Goal: Task Accomplishment & Management: Manage account settings

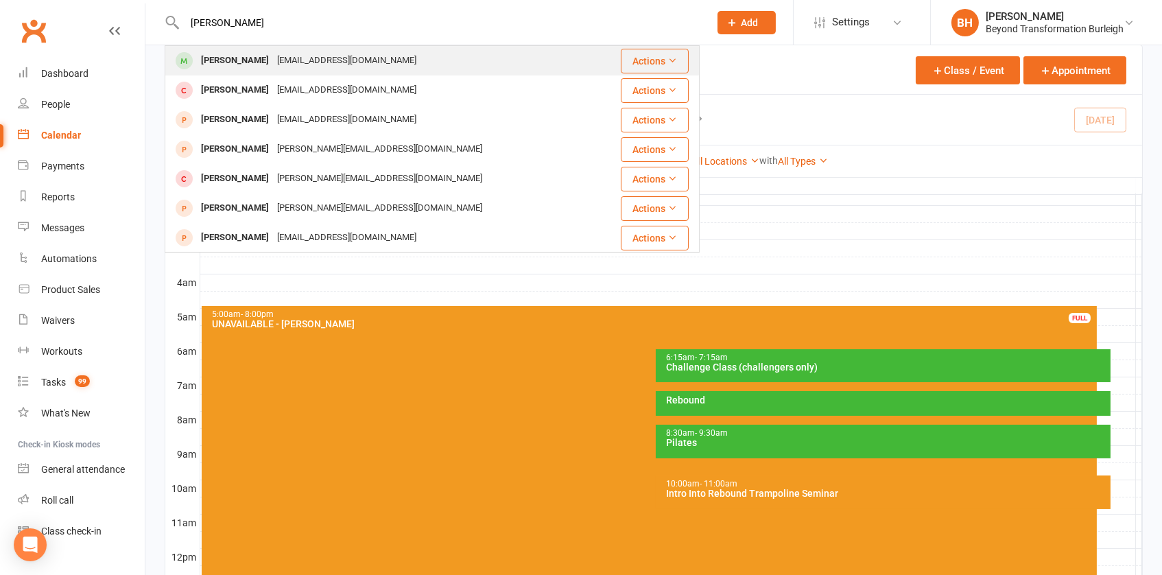
type input "[PERSON_NAME]"
click at [316, 61] on div "[EMAIL_ADDRESS][DOMAIN_NAME]" at bounding box center [346, 61] width 147 height 20
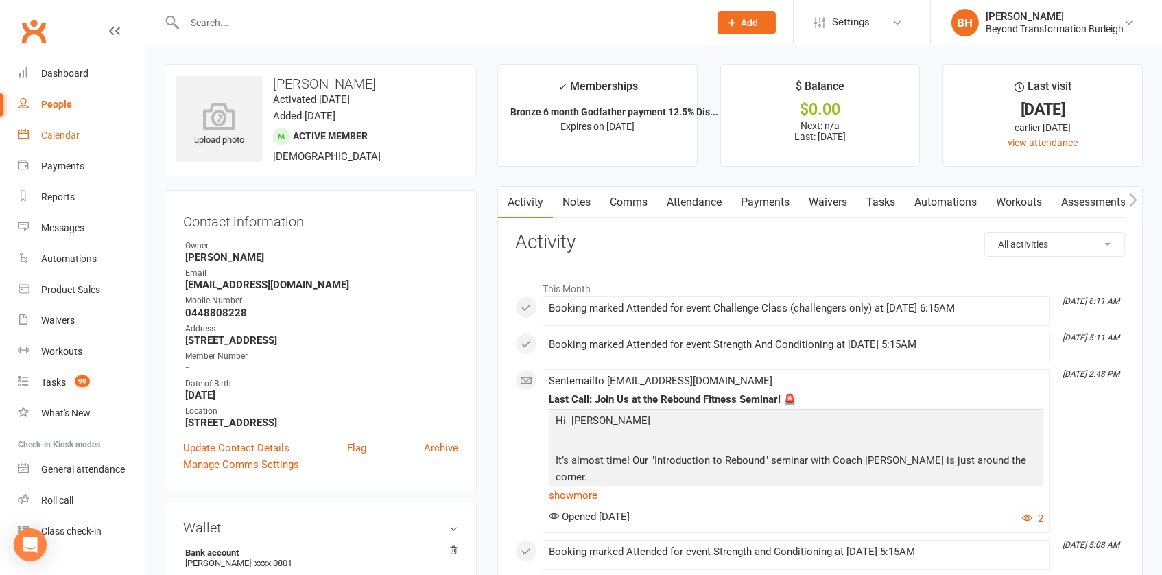
click at [46, 127] on link "Calendar" at bounding box center [81, 135] width 127 height 31
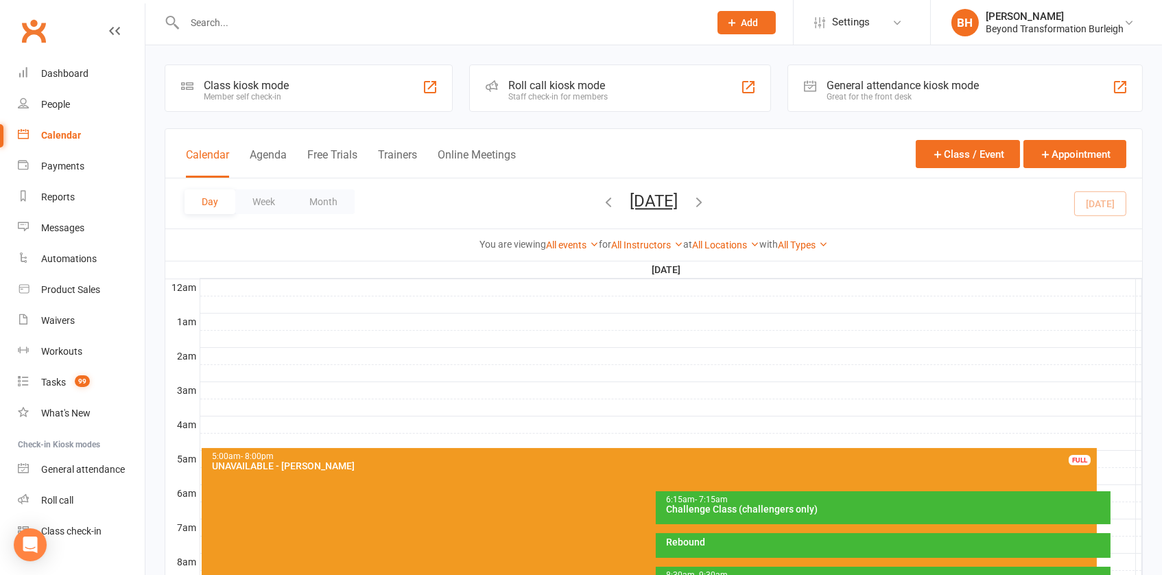
click at [644, 202] on button "[DATE]" at bounding box center [654, 200] width 48 height 19
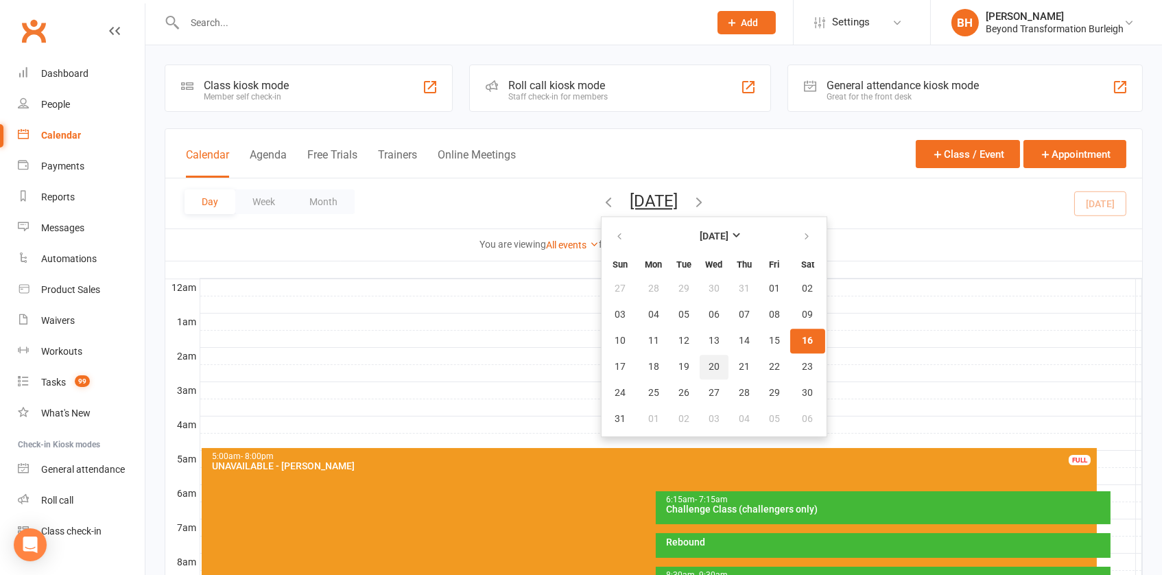
click at [709, 361] on span "20" at bounding box center [714, 366] width 11 height 11
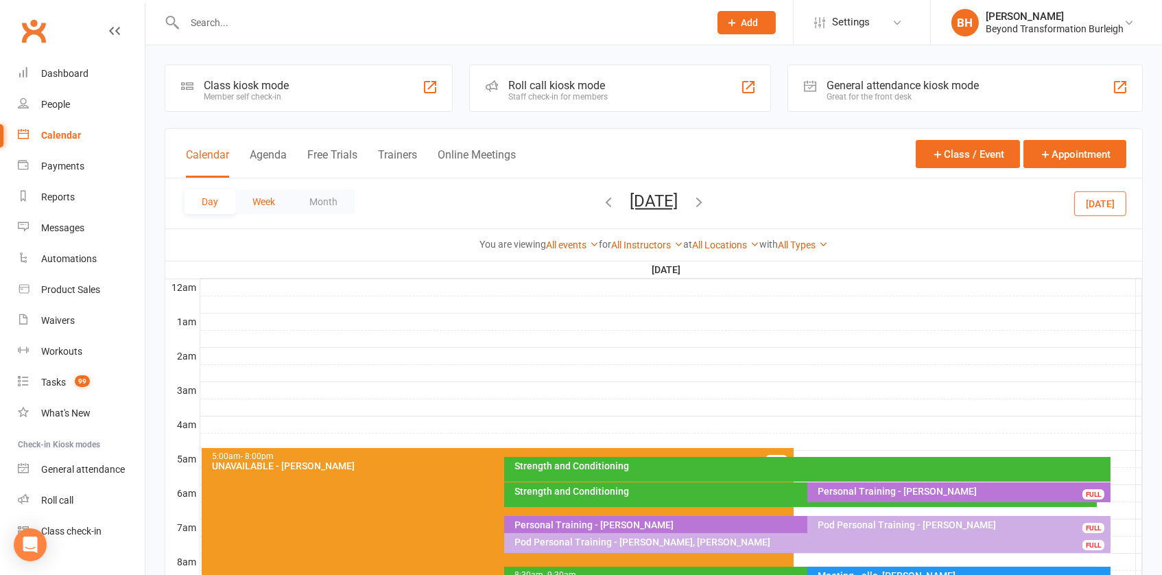
click at [260, 193] on button "Week" at bounding box center [263, 201] width 57 height 25
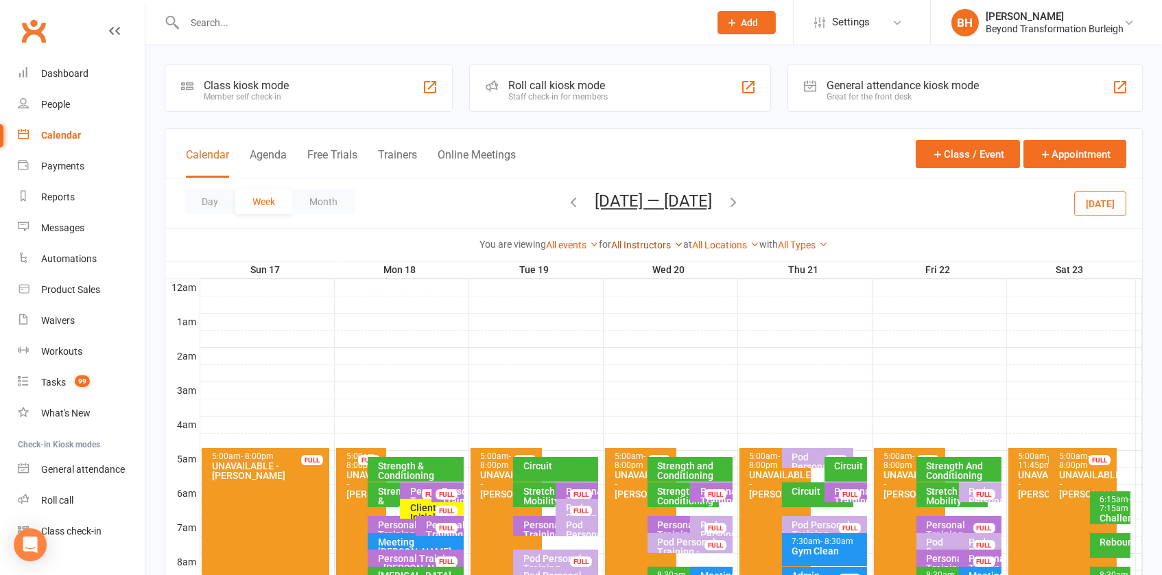
click at [641, 239] on link "All Instructors" at bounding box center [647, 244] width 72 height 11
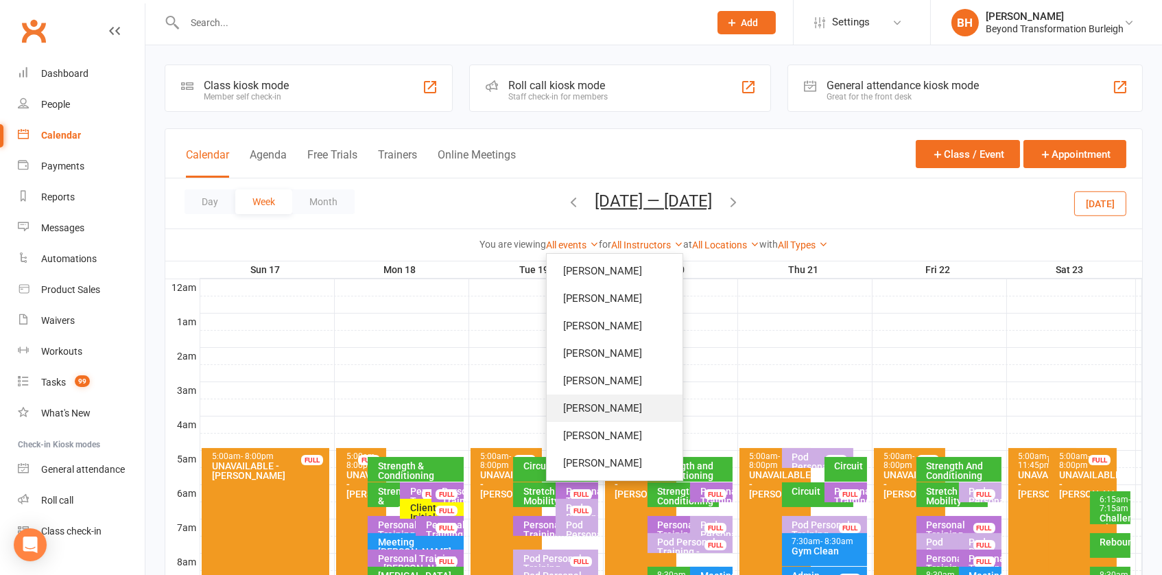
click at [607, 410] on link "[PERSON_NAME]" at bounding box center [615, 407] width 136 height 27
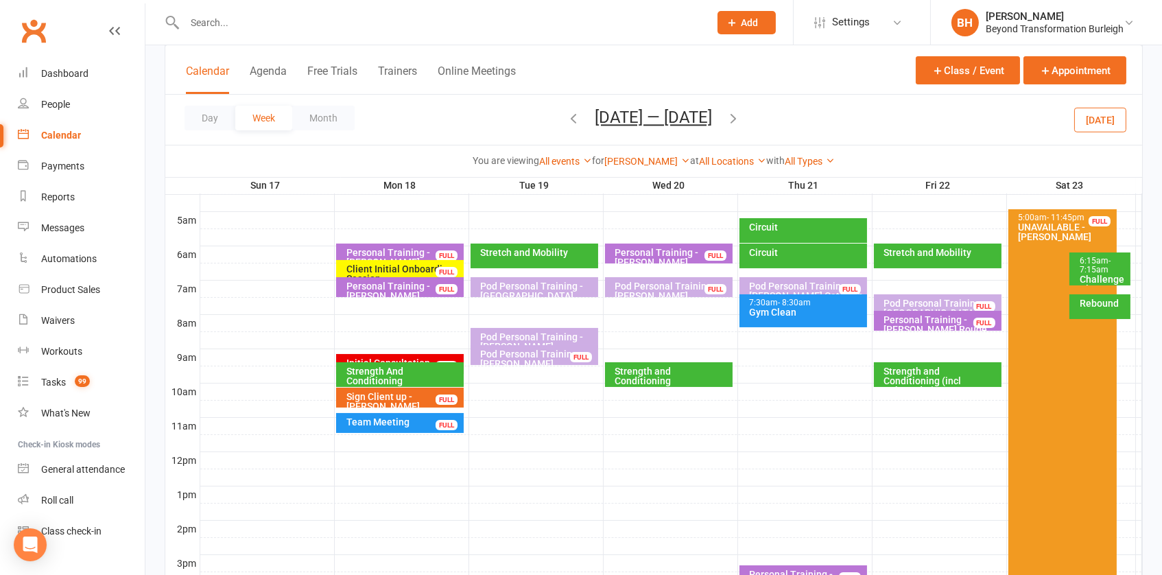
scroll to position [239, 0]
click at [641, 150] on div "You are viewing All events All events Empty events Full events Non-empty events…" at bounding box center [653, 161] width 977 height 32
click at [638, 159] on link "[PERSON_NAME]" at bounding box center [647, 161] width 86 height 11
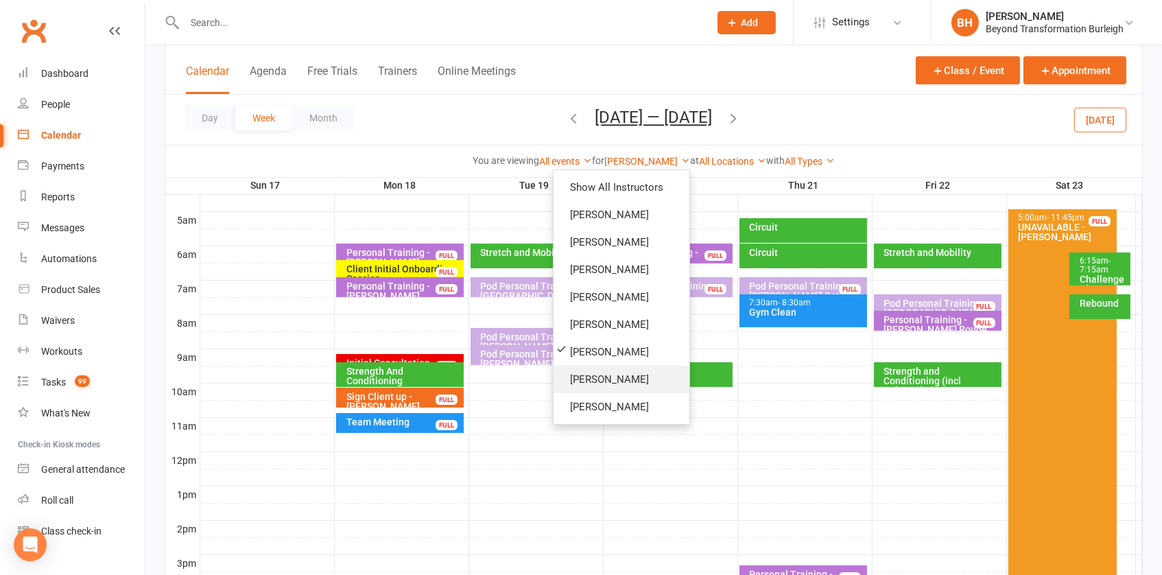
click at [619, 371] on link "[PERSON_NAME]" at bounding box center [622, 379] width 136 height 27
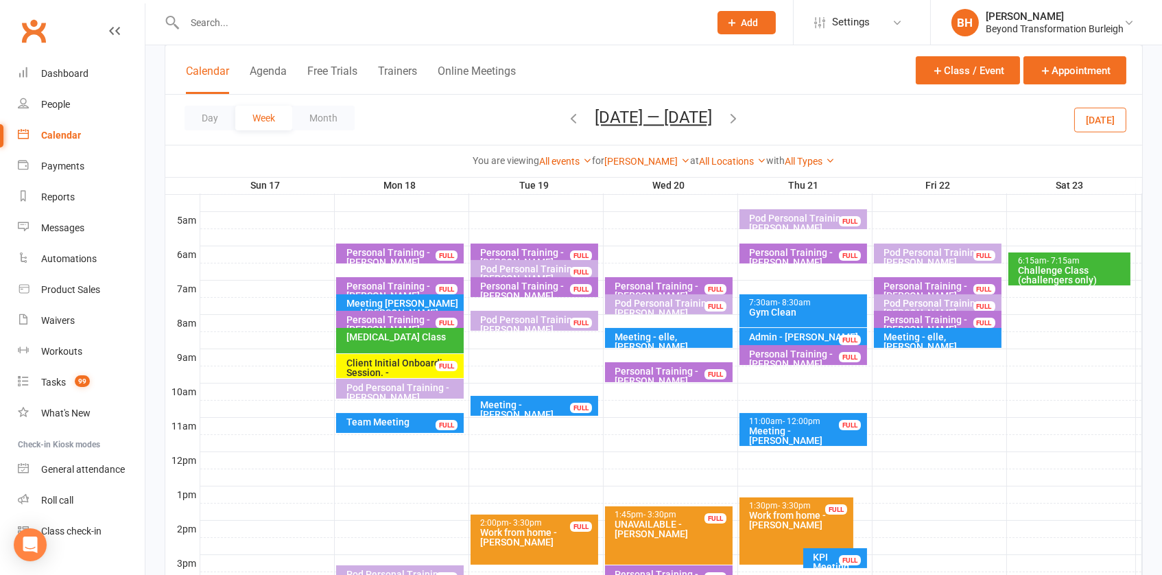
click at [648, 305] on div "Pod Personal Training - [PERSON_NAME], [PERSON_NAME]" at bounding box center [672, 312] width 115 height 29
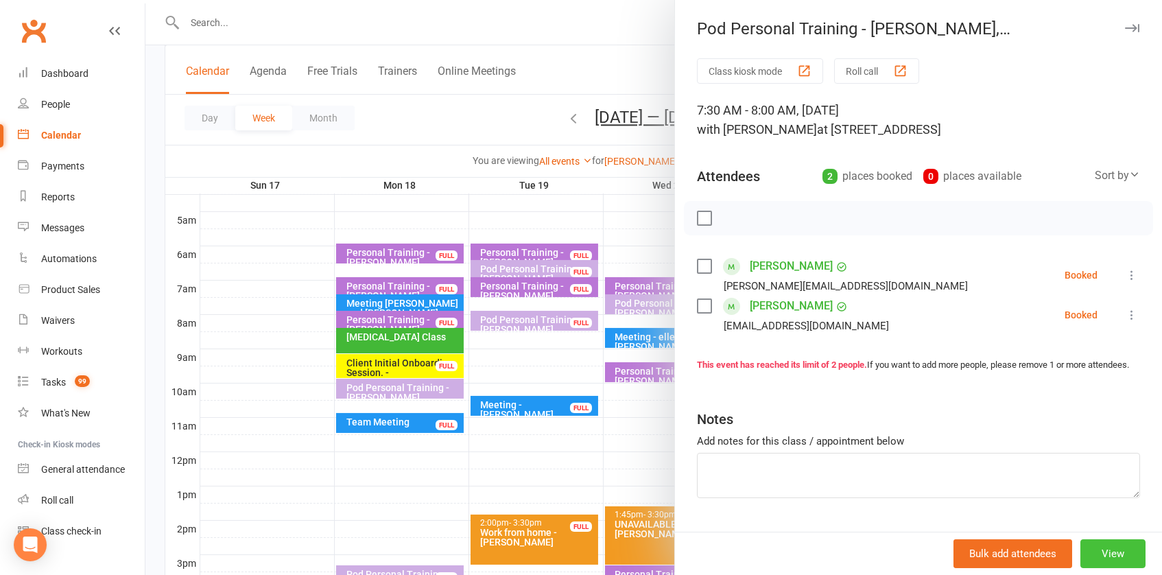
click at [1101, 560] on button "View" at bounding box center [1112, 553] width 65 height 29
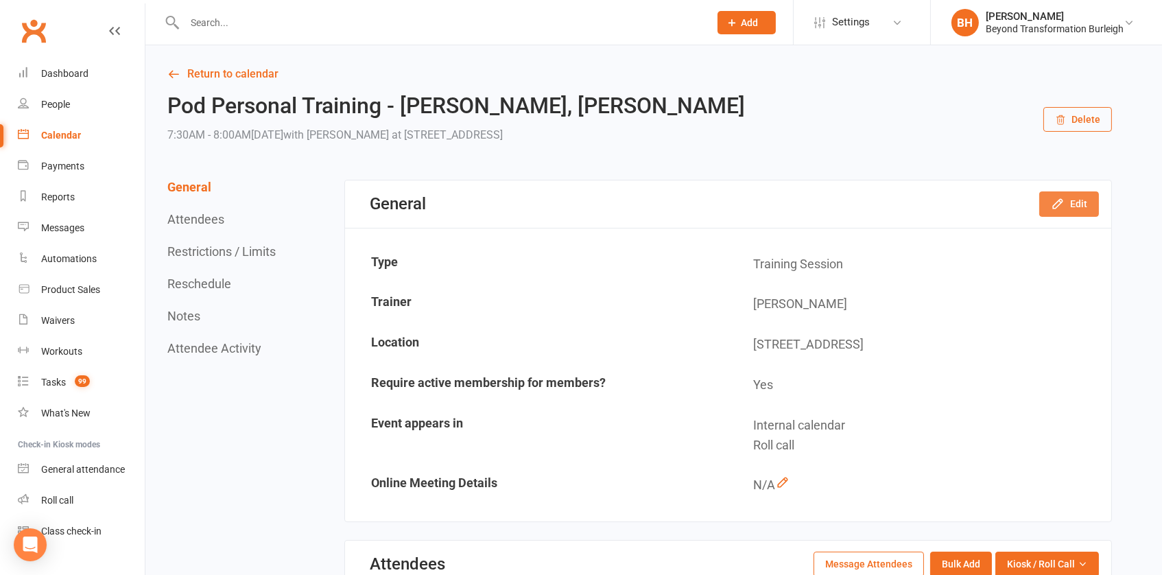
click at [1071, 205] on button "Edit" at bounding box center [1069, 203] width 60 height 25
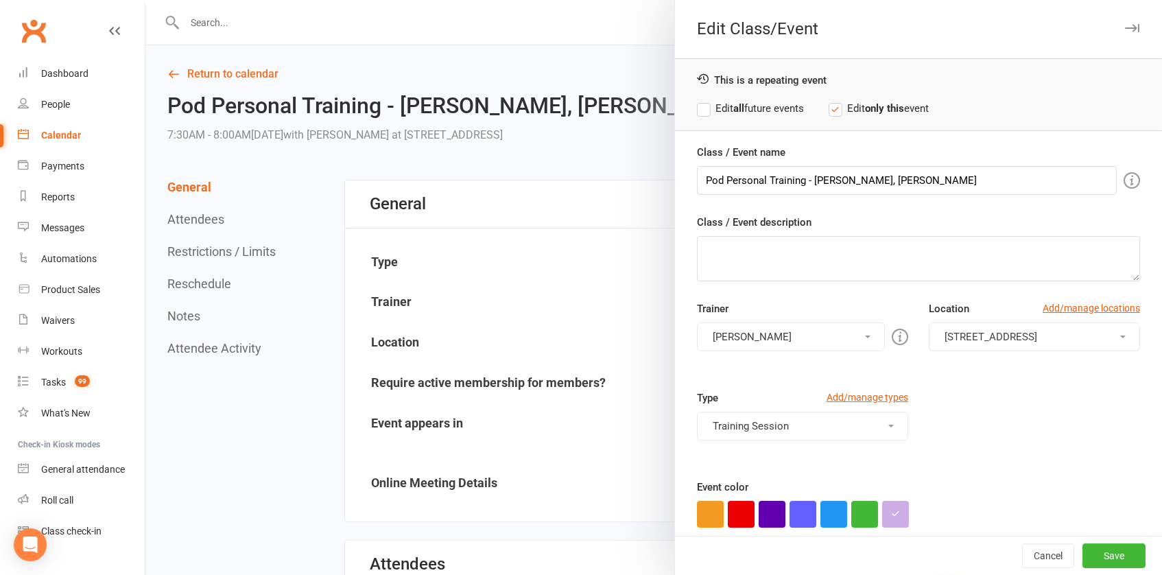
click at [814, 326] on button "[PERSON_NAME]" at bounding box center [791, 336] width 188 height 29
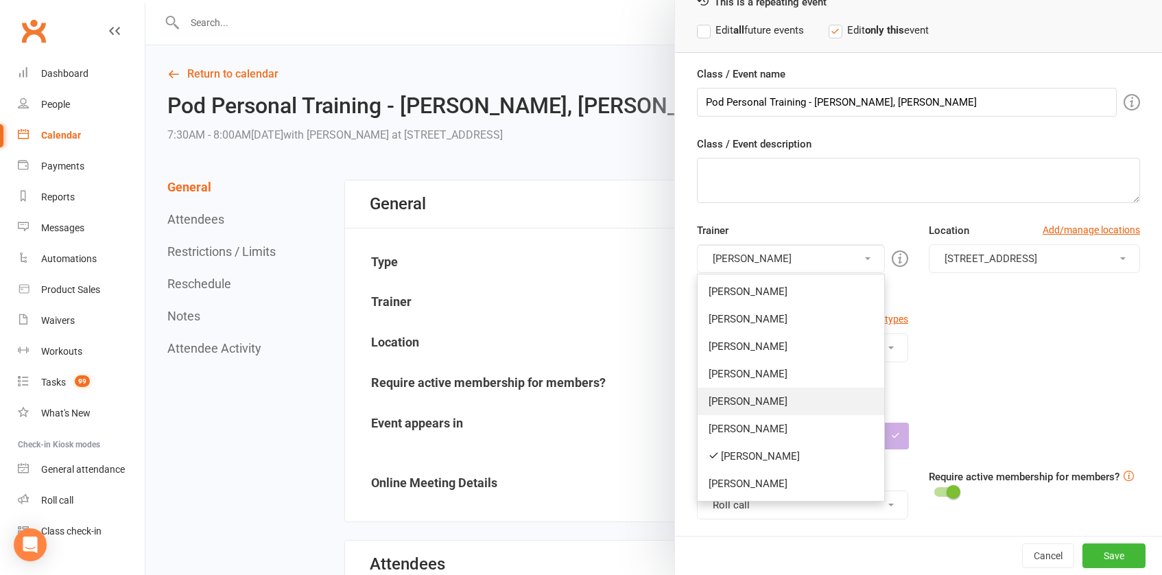
scroll to position [77, 0]
click at [750, 420] on link "[PERSON_NAME]" at bounding box center [791, 429] width 187 height 27
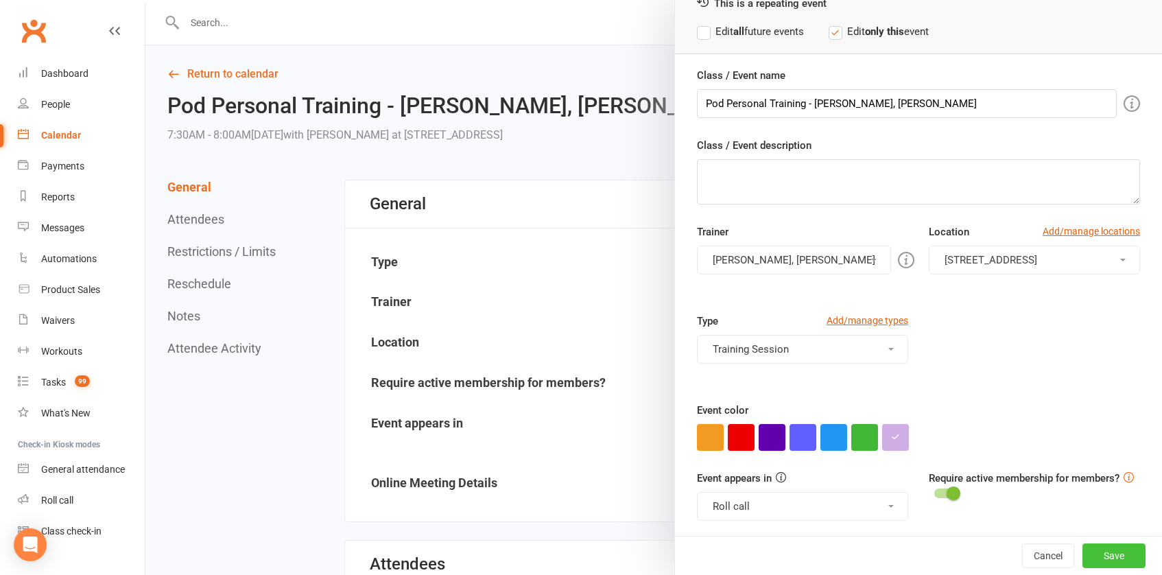
click at [1111, 558] on button "Save" at bounding box center [1113, 555] width 63 height 25
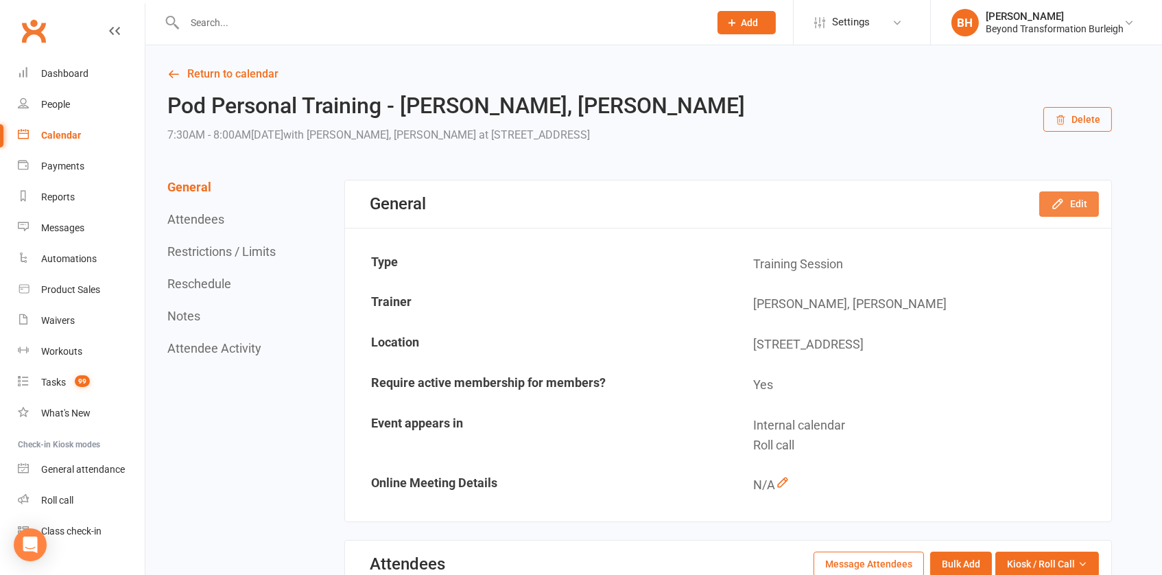
click at [1073, 209] on button "Edit" at bounding box center [1069, 203] width 60 height 25
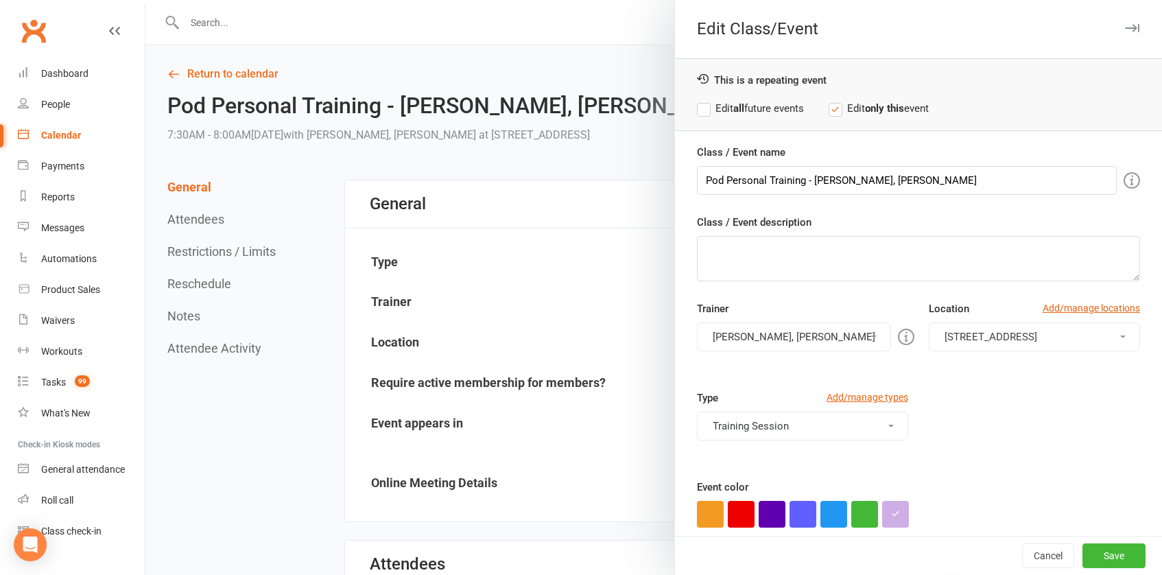
click at [812, 332] on button "[PERSON_NAME], [PERSON_NAME]" at bounding box center [794, 336] width 194 height 29
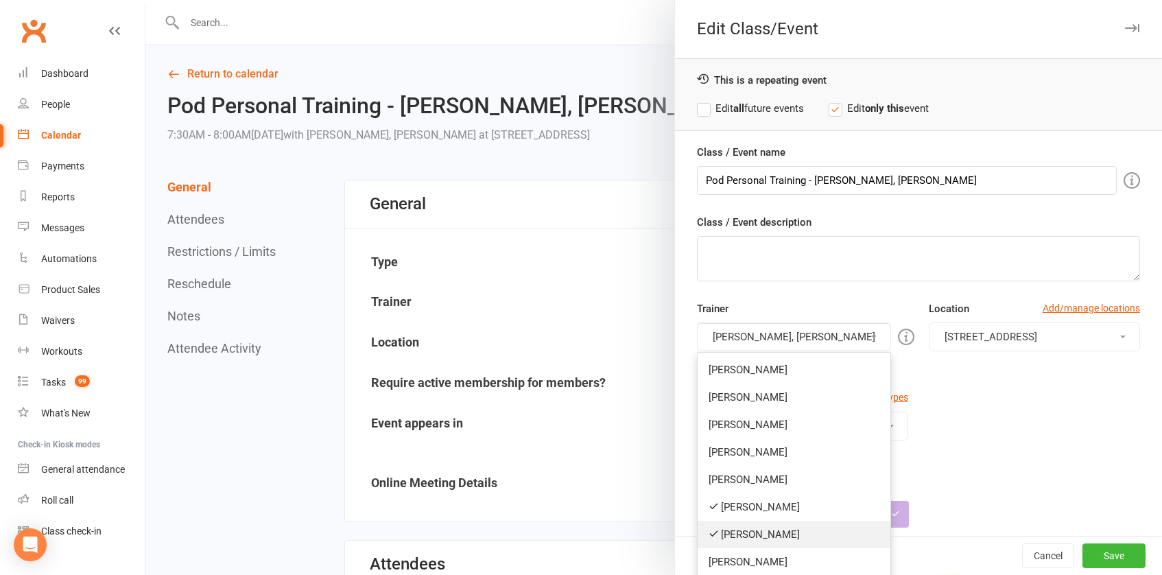
click at [770, 532] on link "[PERSON_NAME]" at bounding box center [794, 534] width 193 height 27
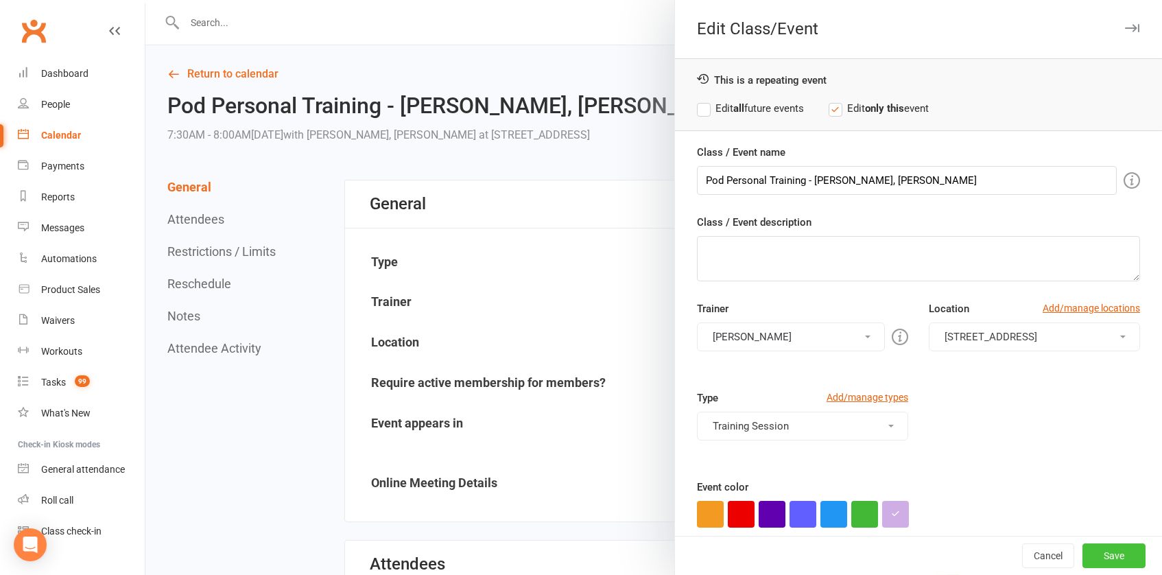
click at [1117, 551] on button "Save" at bounding box center [1113, 555] width 63 height 25
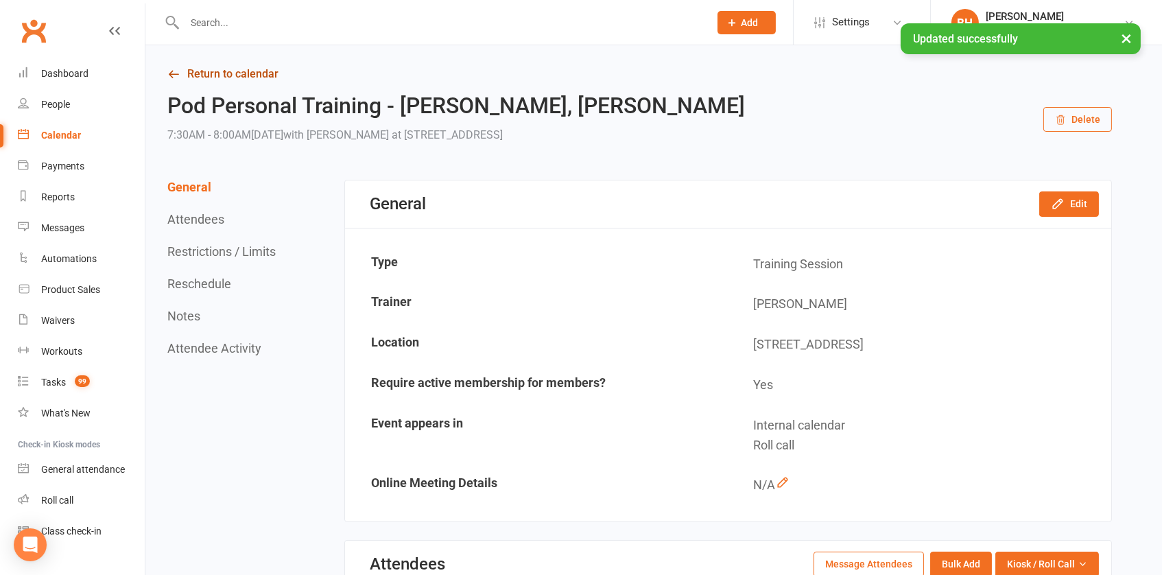
click at [243, 67] on link "Return to calendar" at bounding box center [639, 73] width 945 height 19
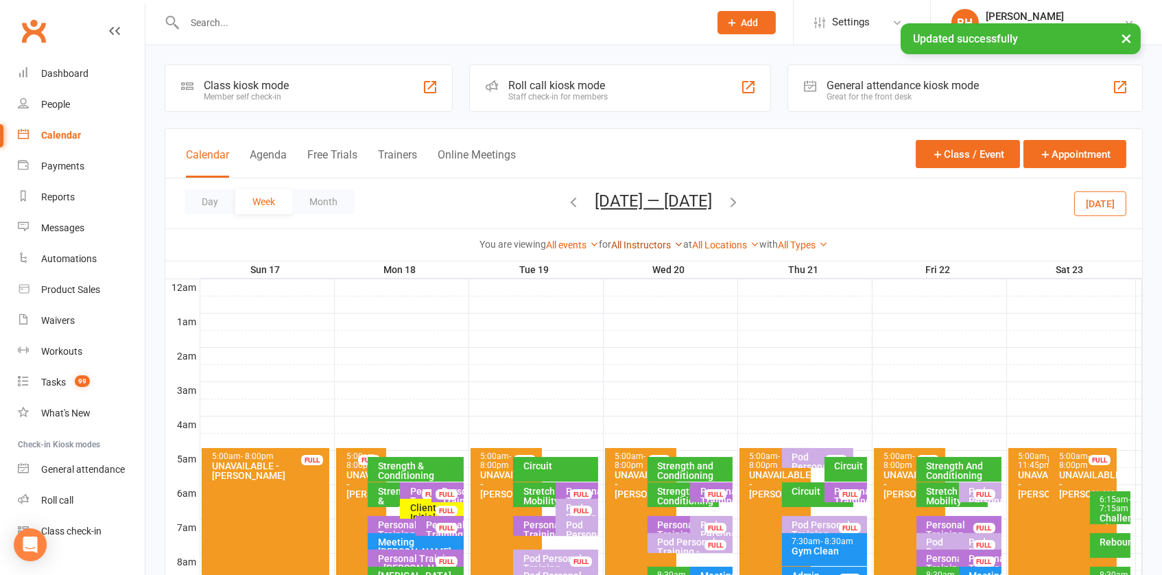
click at [653, 240] on link "All Instructors" at bounding box center [647, 244] width 72 height 11
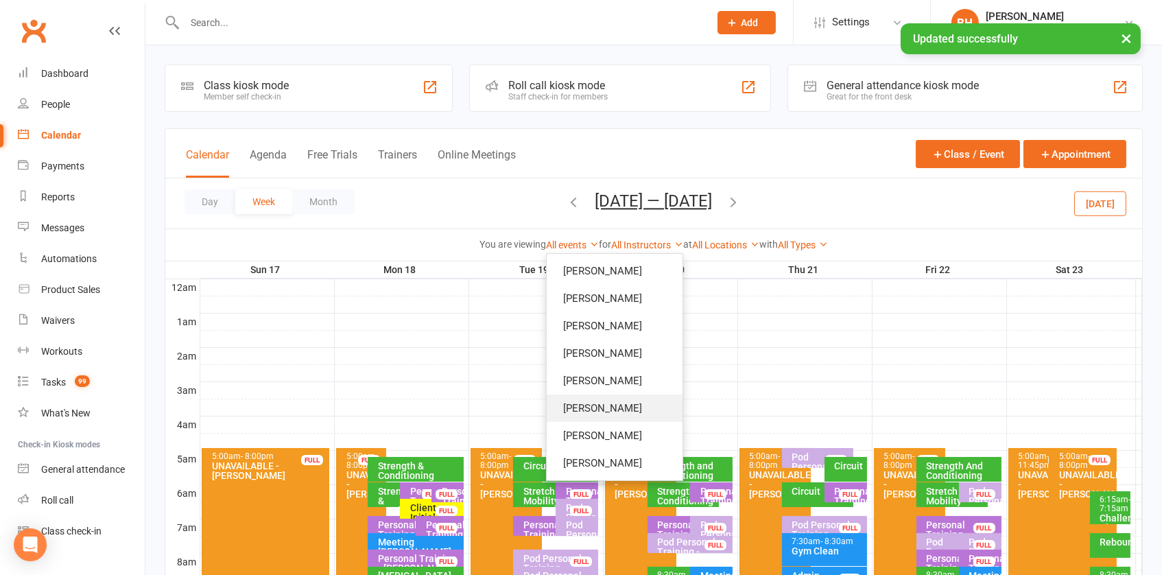
click at [600, 409] on link "[PERSON_NAME]" at bounding box center [615, 407] width 136 height 27
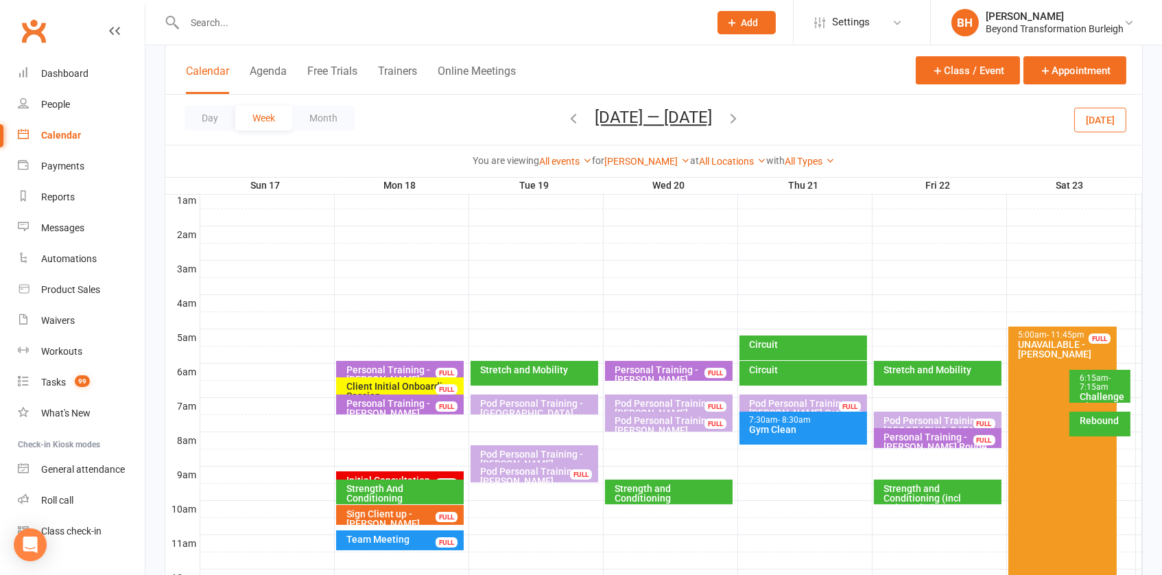
scroll to position [131, 0]
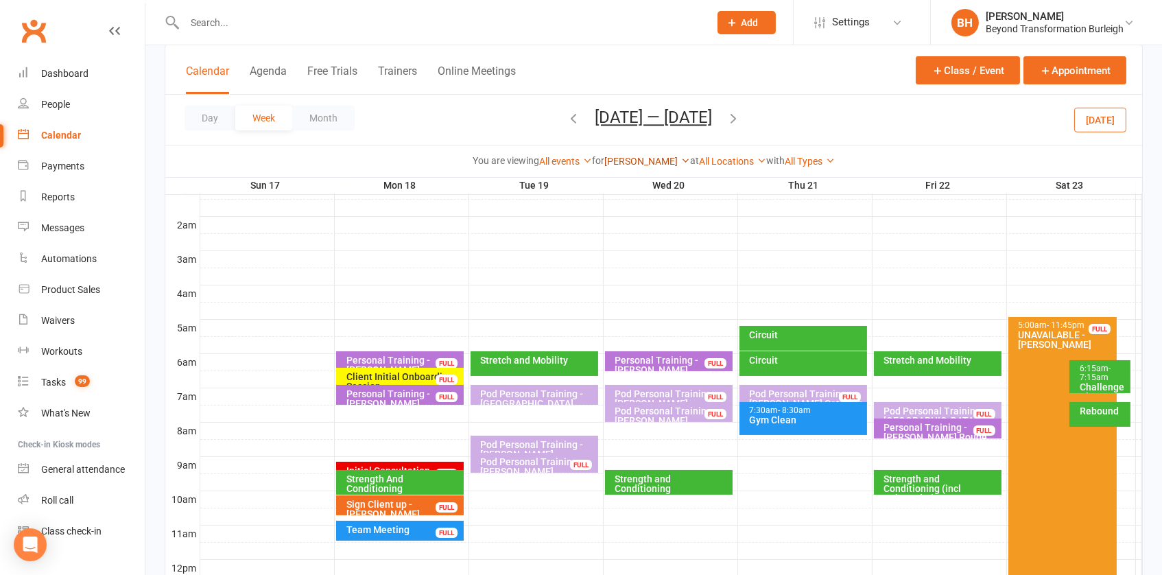
click at [652, 156] on link "[PERSON_NAME]" at bounding box center [647, 161] width 86 height 11
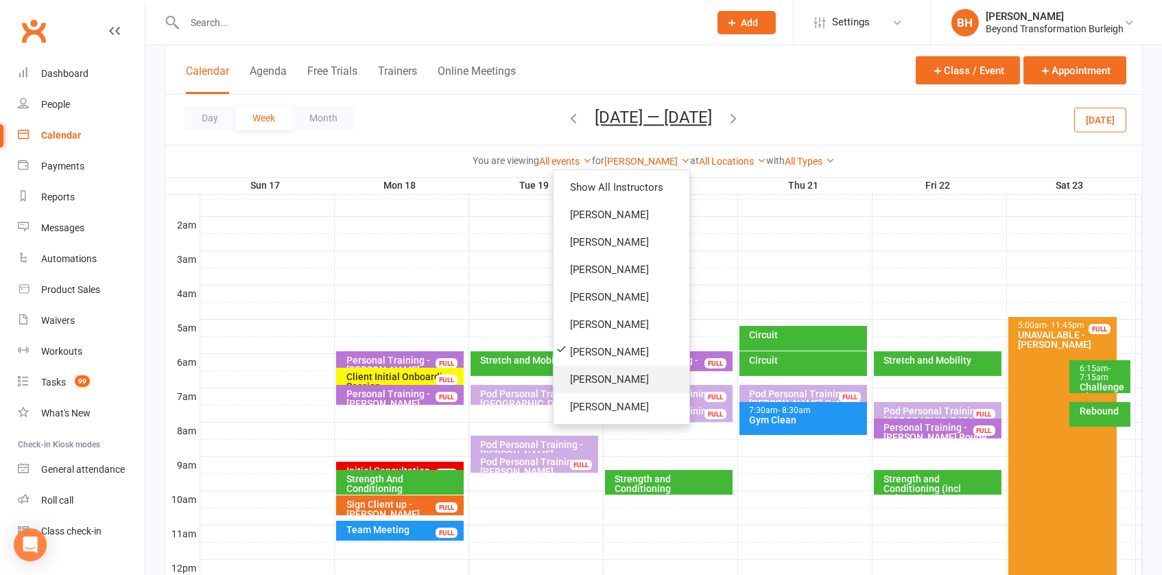
click at [600, 381] on link "[PERSON_NAME]" at bounding box center [622, 379] width 136 height 27
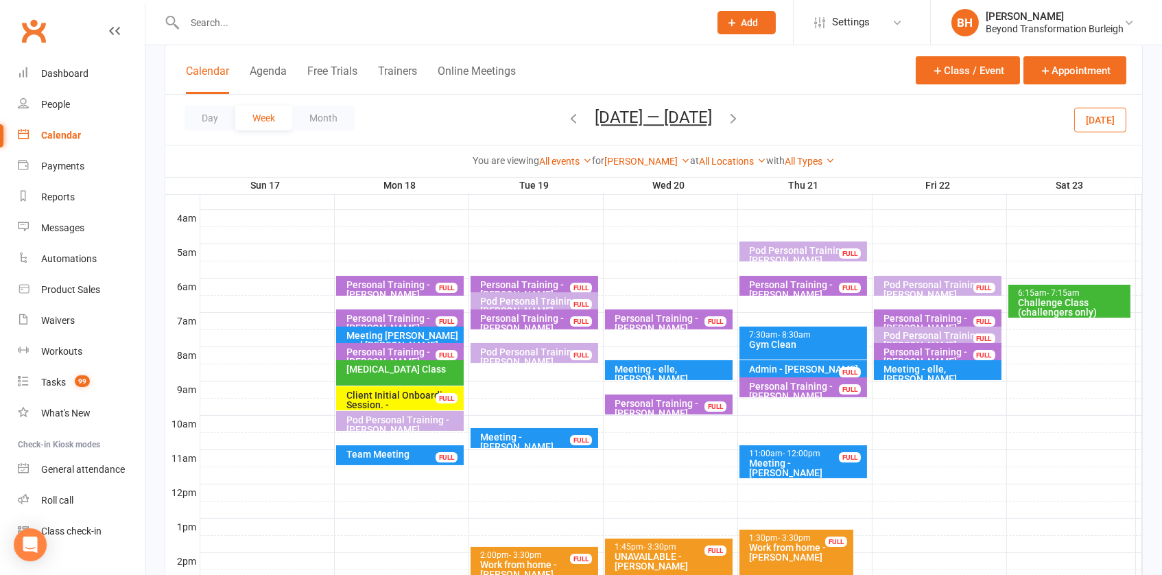
scroll to position [198, 0]
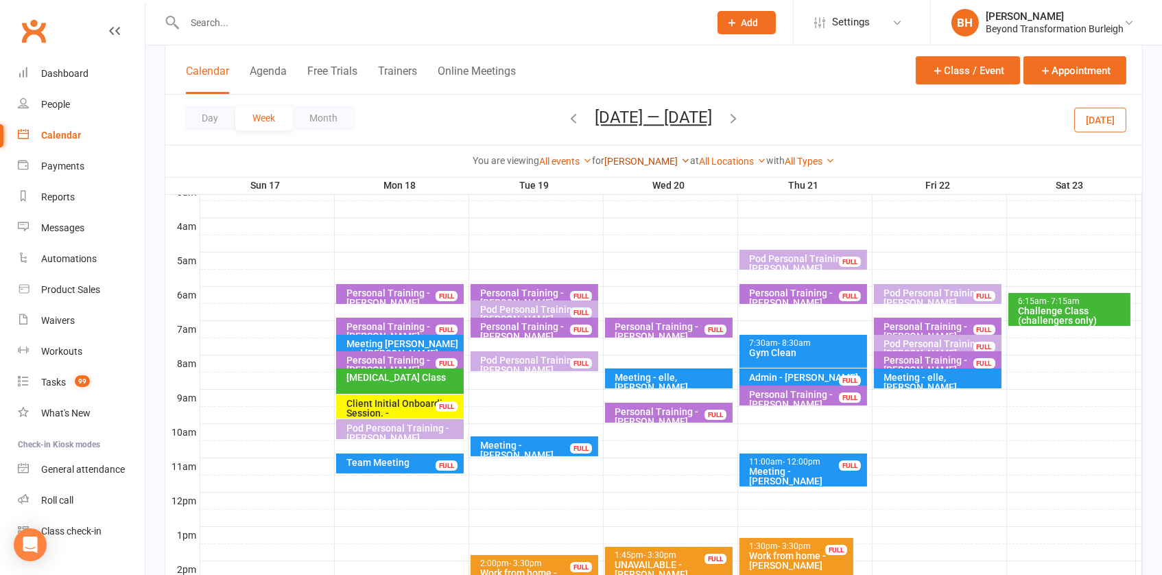
click at [642, 159] on link "[PERSON_NAME]" at bounding box center [647, 161] width 86 height 11
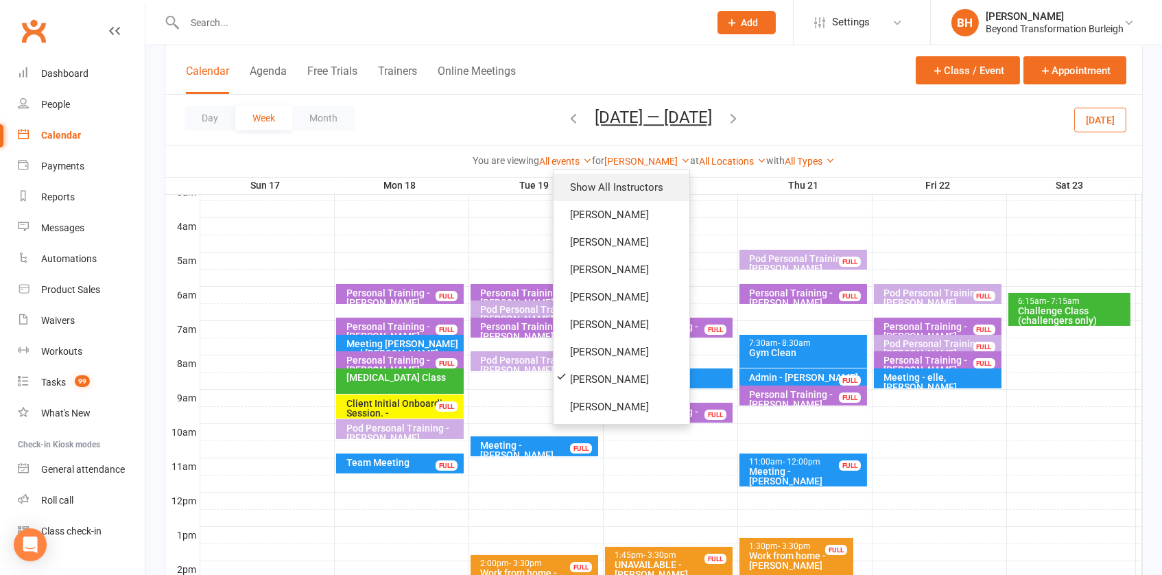
click at [634, 188] on link "Show All Instructors" at bounding box center [622, 187] width 136 height 27
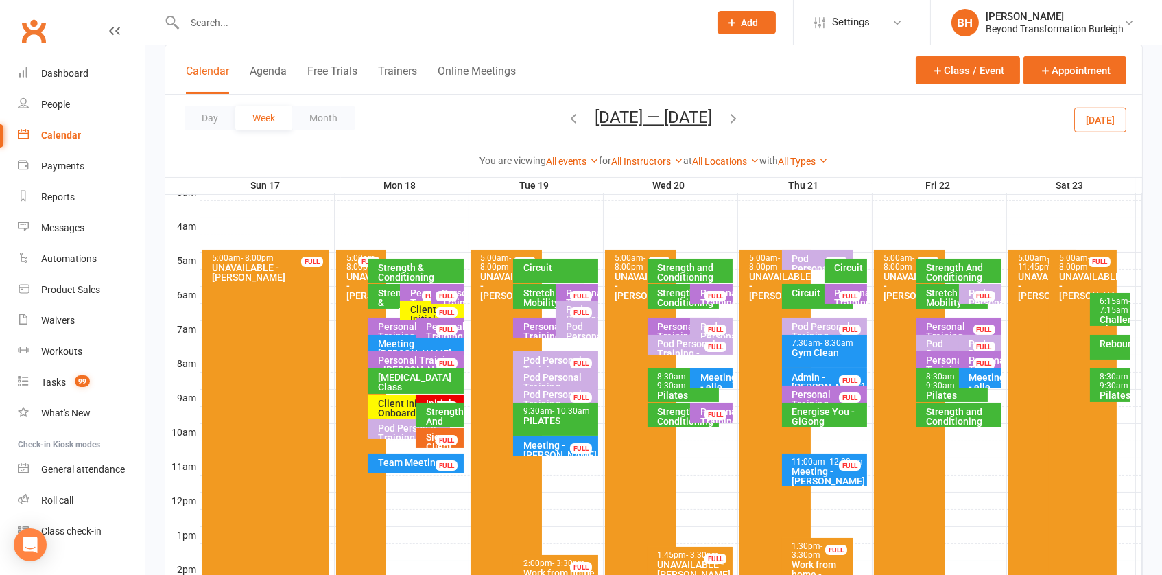
click at [734, 276] on div at bounding box center [671, 278] width 942 height 16
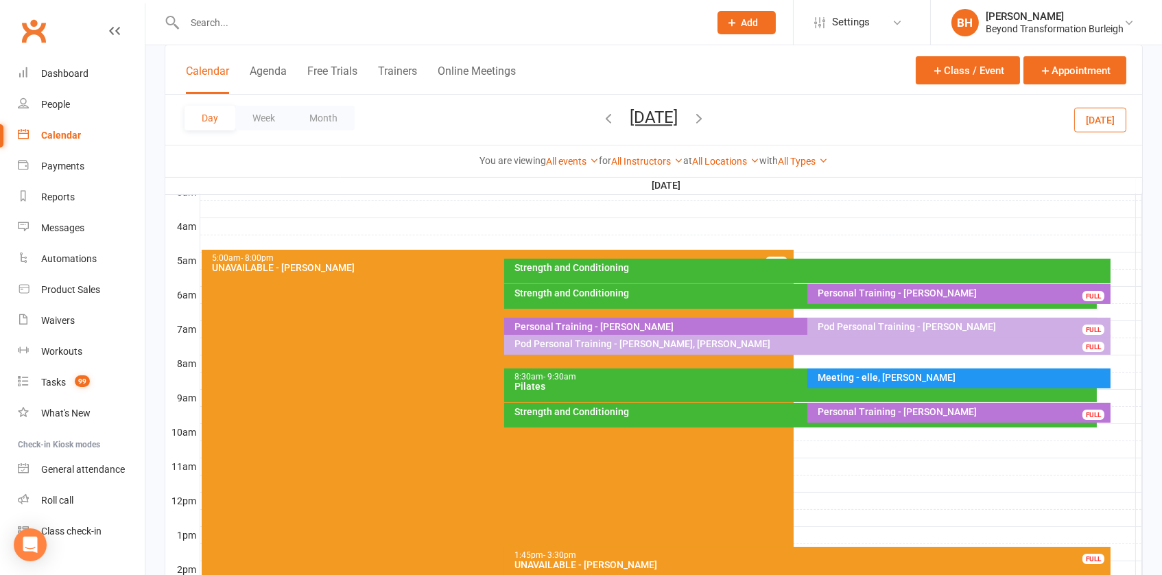
click at [1124, 274] on div at bounding box center [671, 278] width 942 height 16
click at [1102, 240] on button "Add Appointment" at bounding box center [1121, 251] width 59 height 33
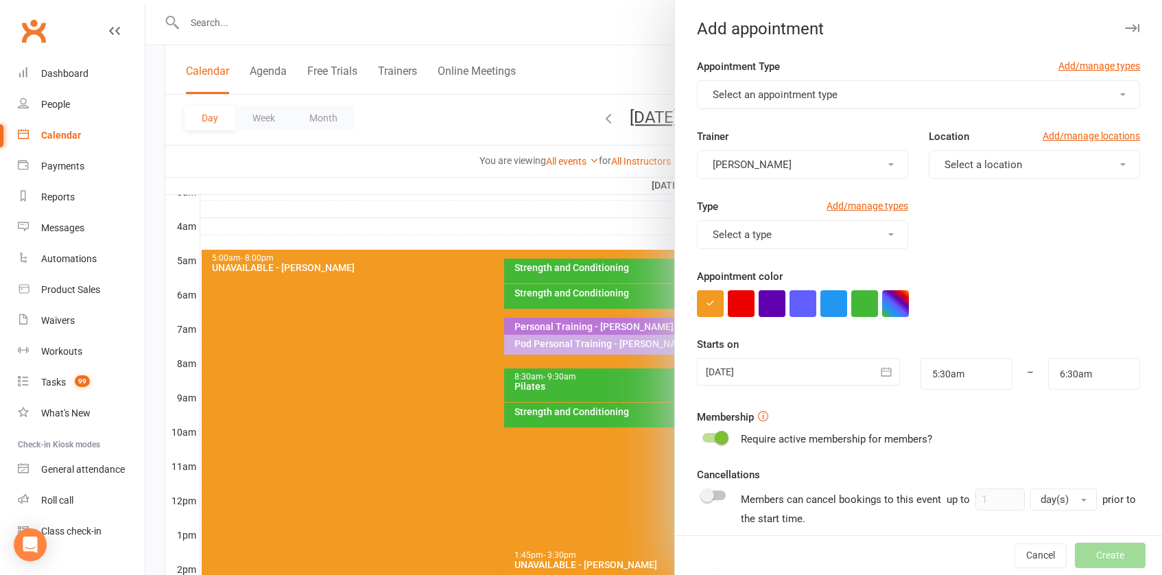
click at [889, 108] on div "Select an appointment type" at bounding box center [918, 94] width 443 height 29
click at [884, 97] on button "Select an appointment type" at bounding box center [918, 94] width 443 height 29
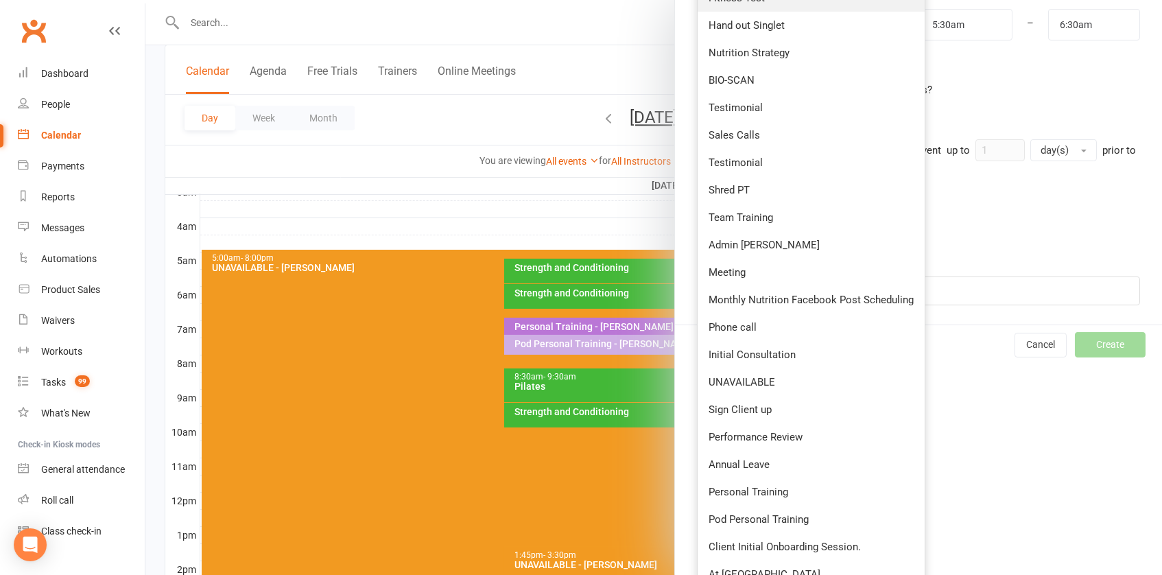
scroll to position [361, 0]
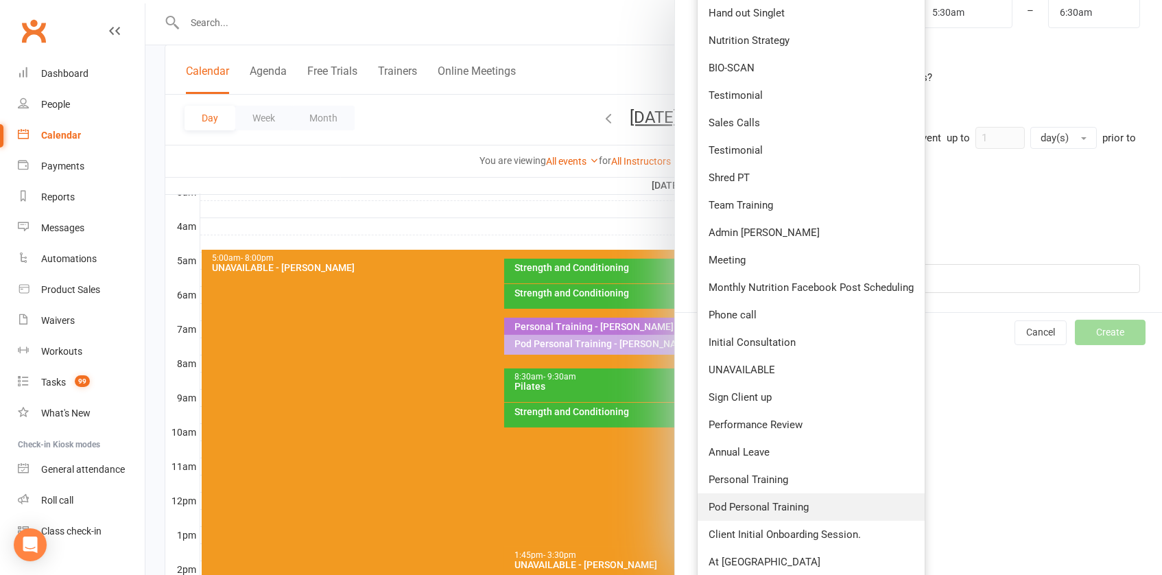
click at [779, 501] on span "Pod Personal Training" at bounding box center [759, 507] width 100 height 12
type input "6:00am"
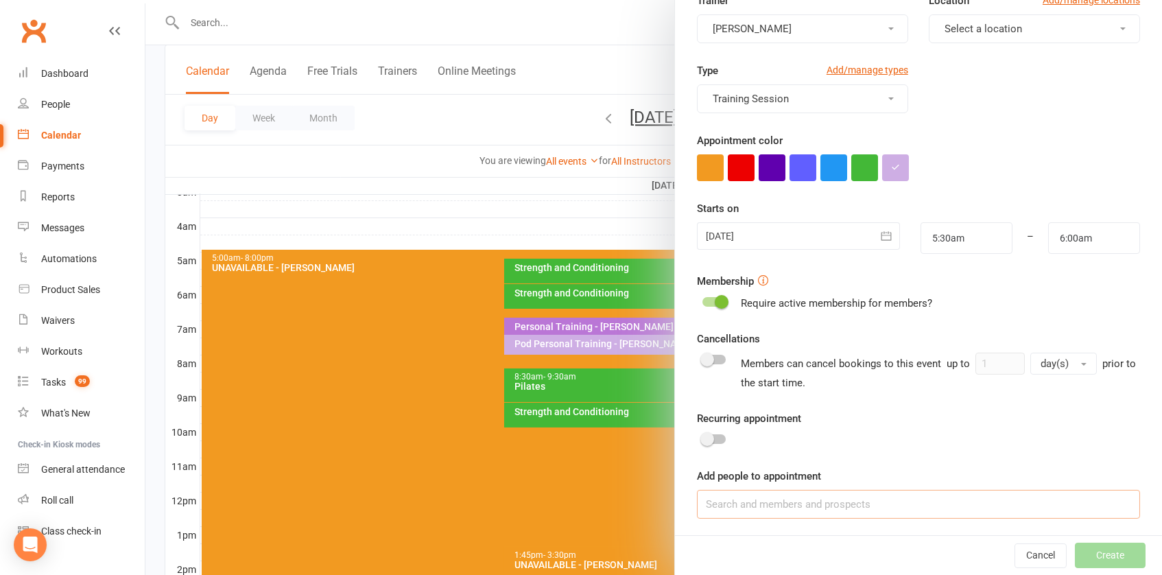
click at [779, 506] on input at bounding box center [918, 504] width 443 height 29
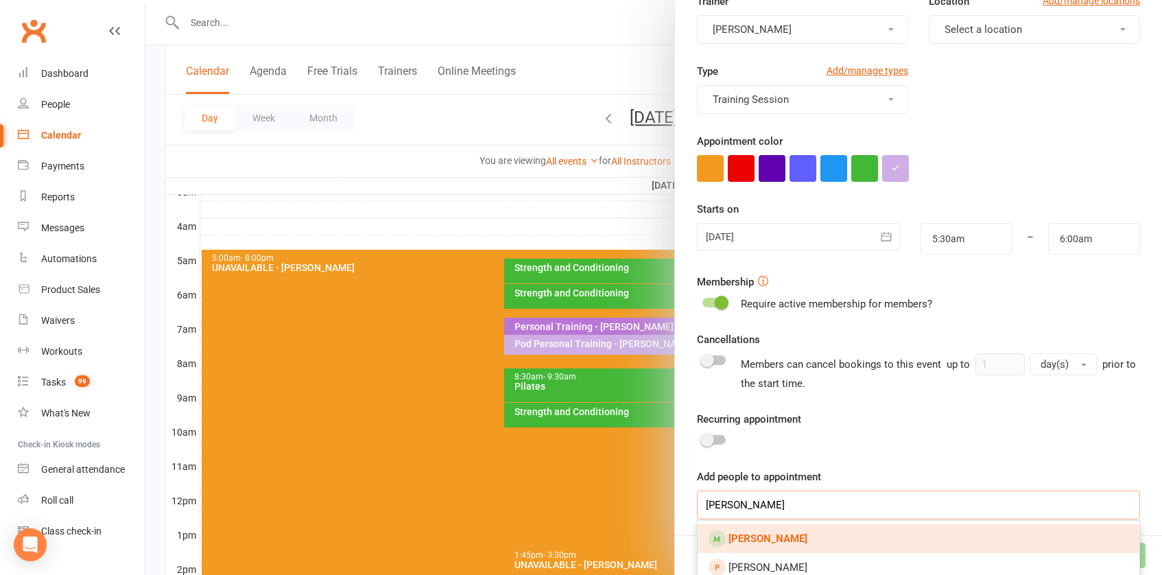
type input "[PERSON_NAME]"
click at [794, 526] on link "[PERSON_NAME]" at bounding box center [919, 538] width 442 height 29
type input "[PERSON_NAME]"
click at [794, 536] on link "[PERSON_NAME]" at bounding box center [919, 538] width 442 height 29
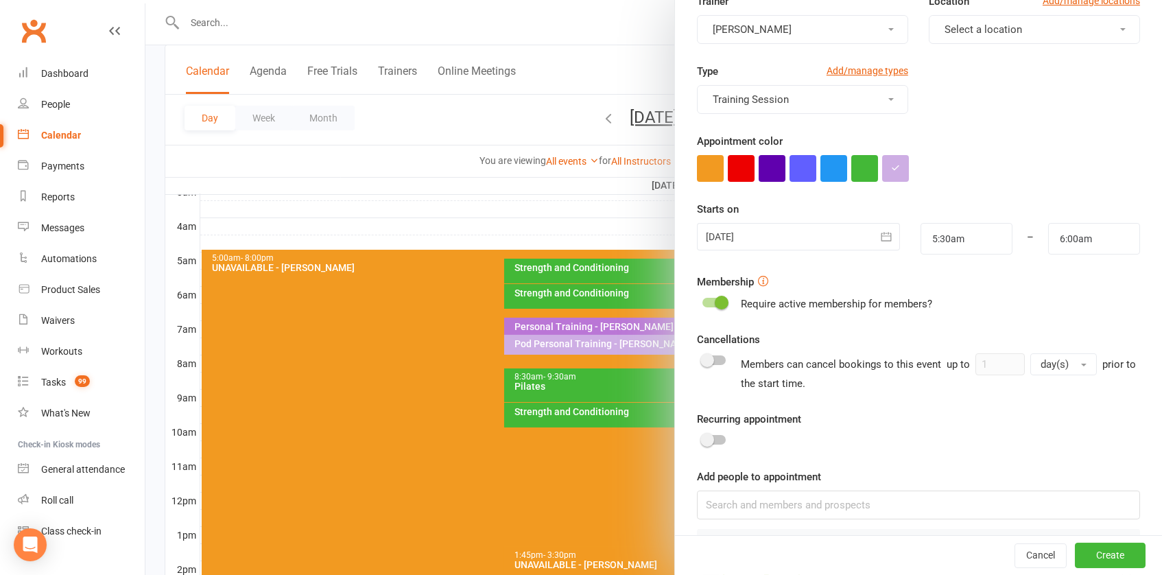
click at [677, 294] on div "Appointment Type Add/manage types Pod Personal Training Trainer [PERSON_NAME] L…" at bounding box center [918, 263] width 487 height 681
click at [1091, 557] on button "Create" at bounding box center [1110, 555] width 71 height 25
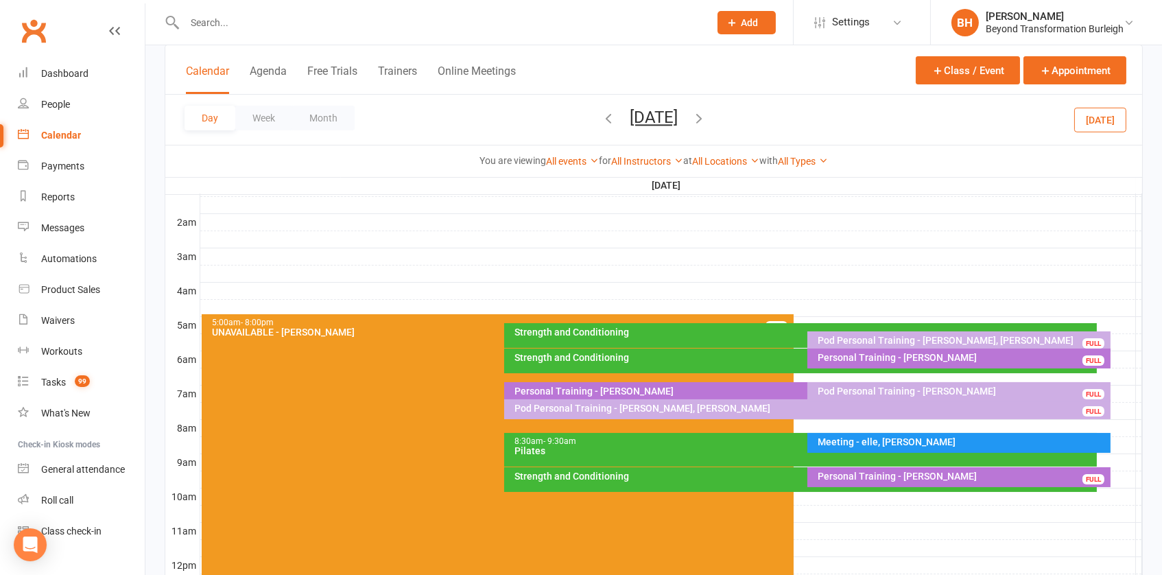
scroll to position [108, 0]
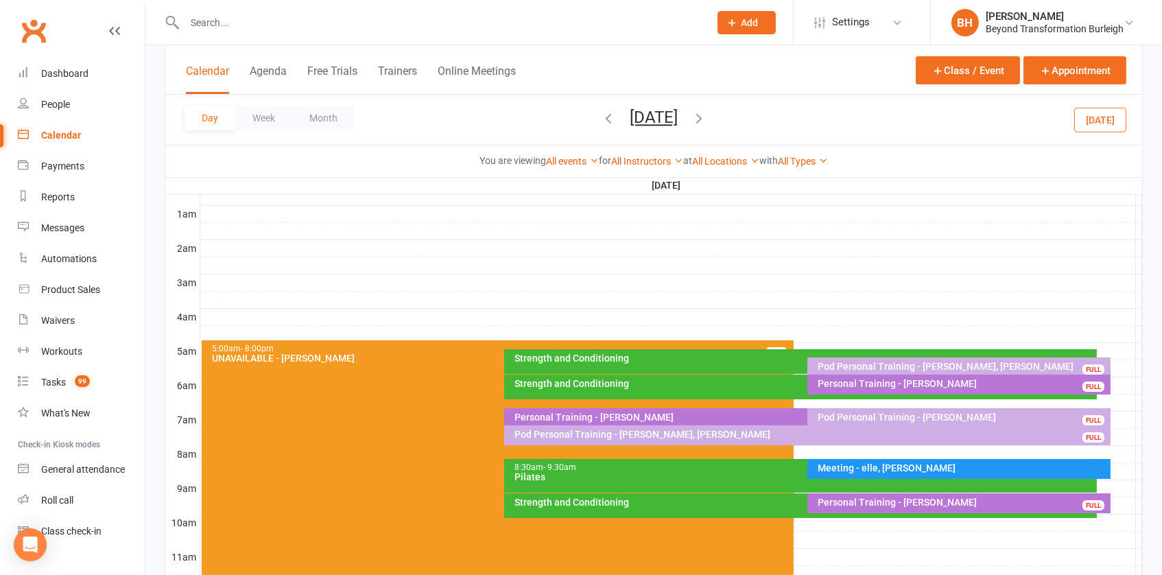
click at [776, 383] on div "Strength and Conditioning" at bounding box center [804, 384] width 580 height 10
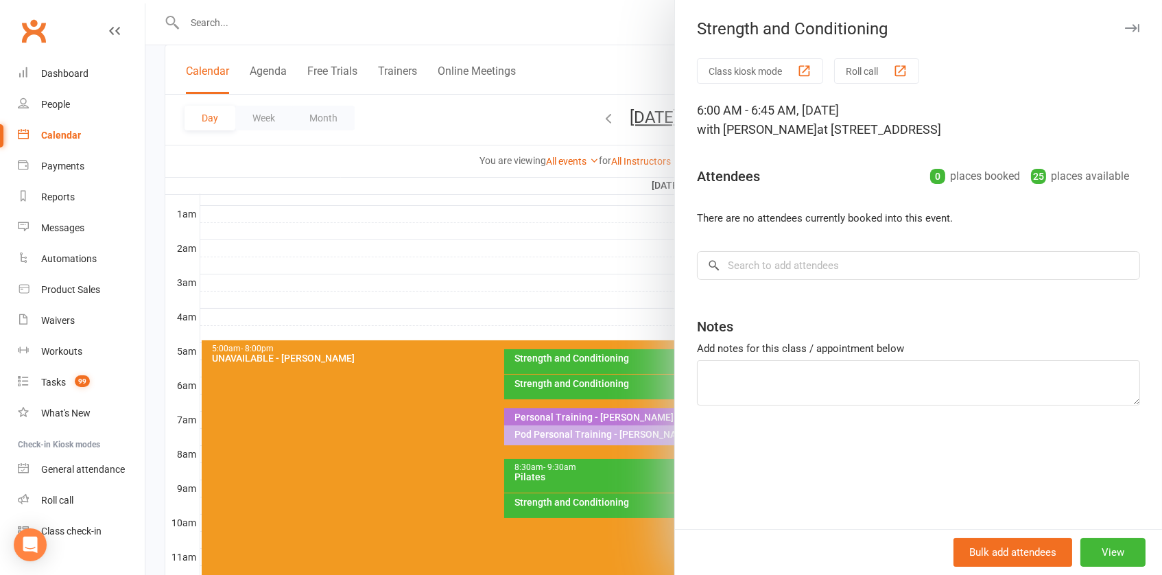
click at [622, 353] on div at bounding box center [653, 287] width 1017 height 575
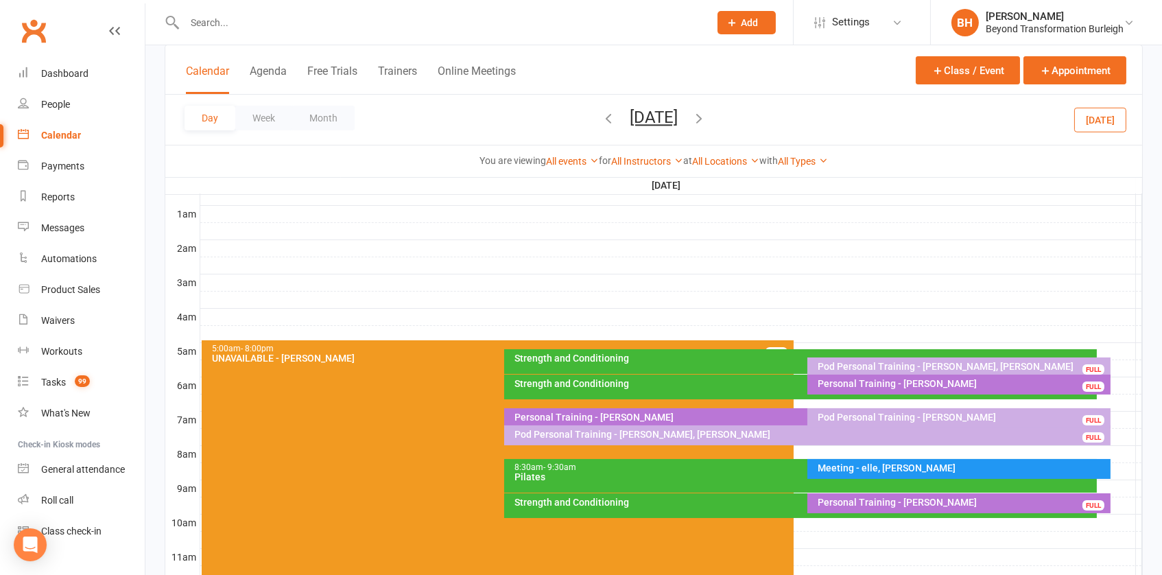
click at [678, 115] on button "[DATE]" at bounding box center [654, 117] width 48 height 19
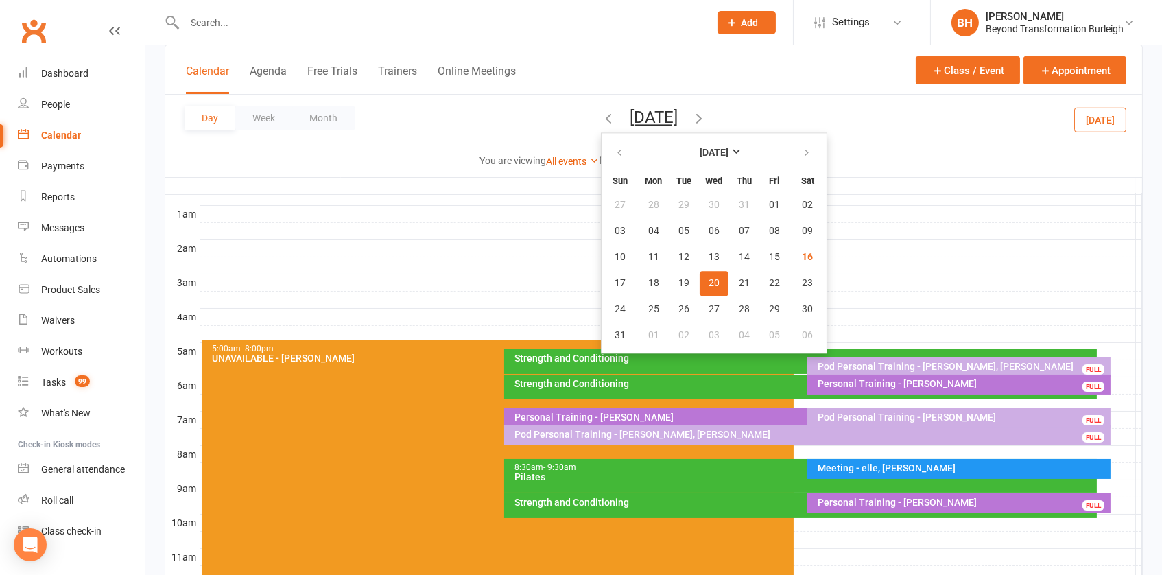
click at [709, 281] on span "20" at bounding box center [714, 283] width 11 height 11
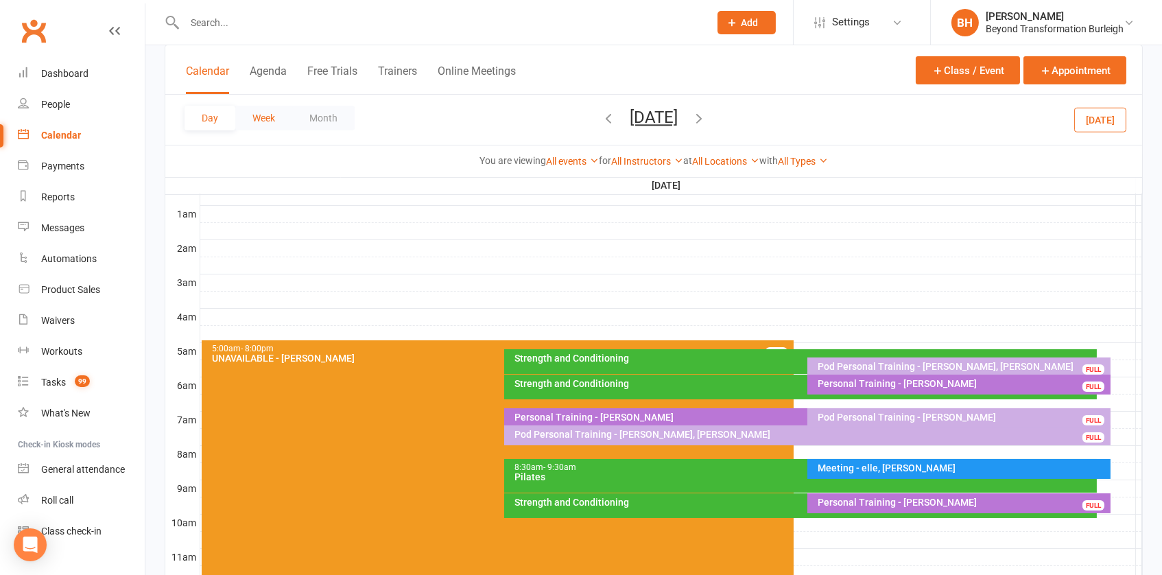
click at [282, 112] on button "Week" at bounding box center [263, 118] width 57 height 25
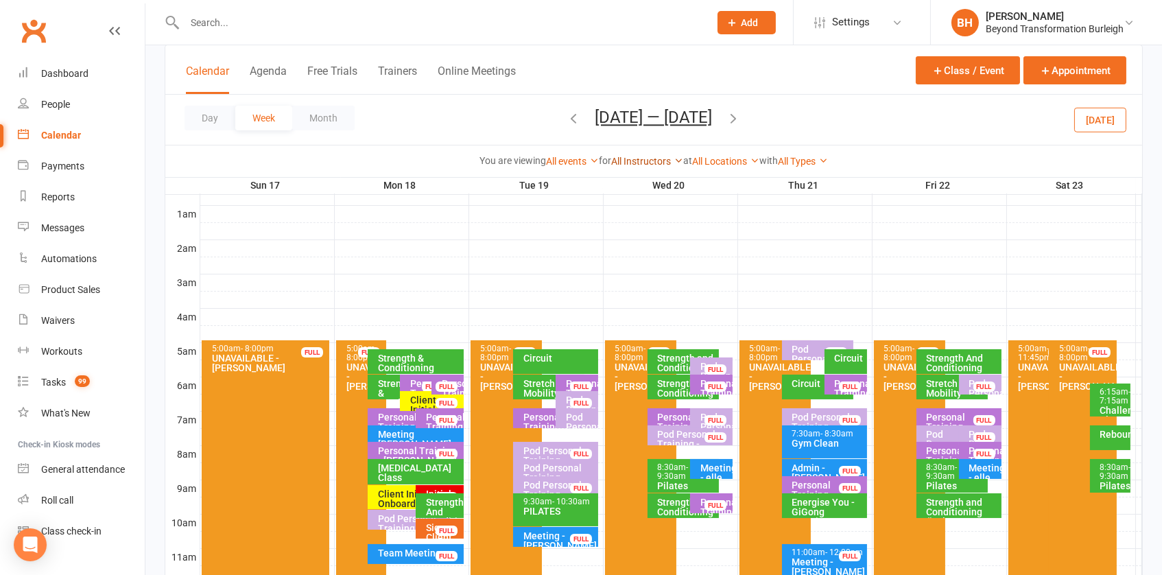
click at [643, 162] on link "All Instructors" at bounding box center [647, 161] width 72 height 11
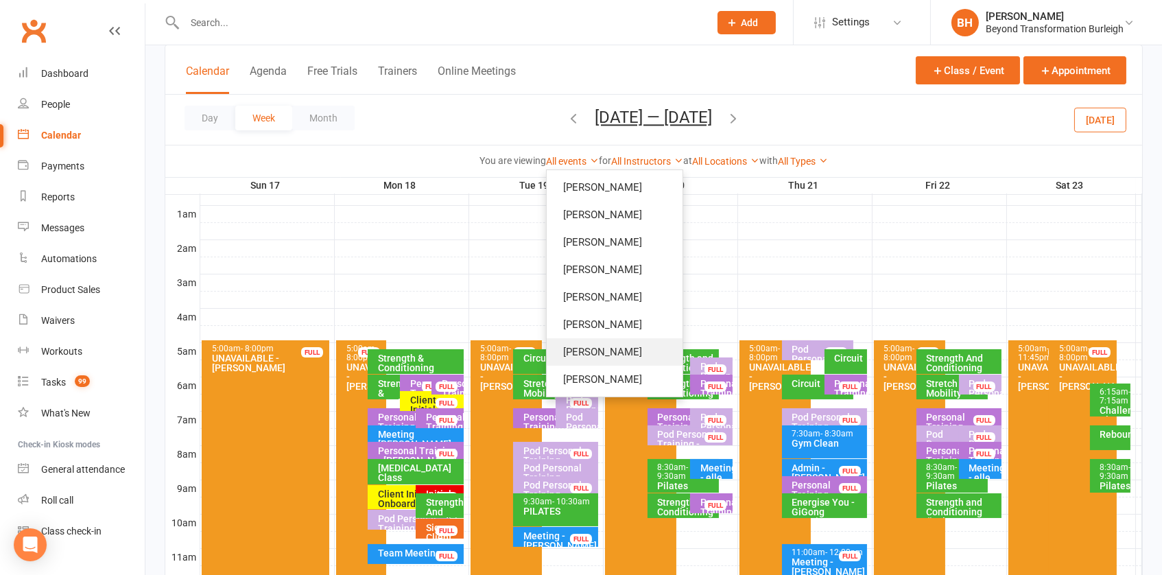
click at [637, 344] on link "[PERSON_NAME]" at bounding box center [615, 351] width 136 height 27
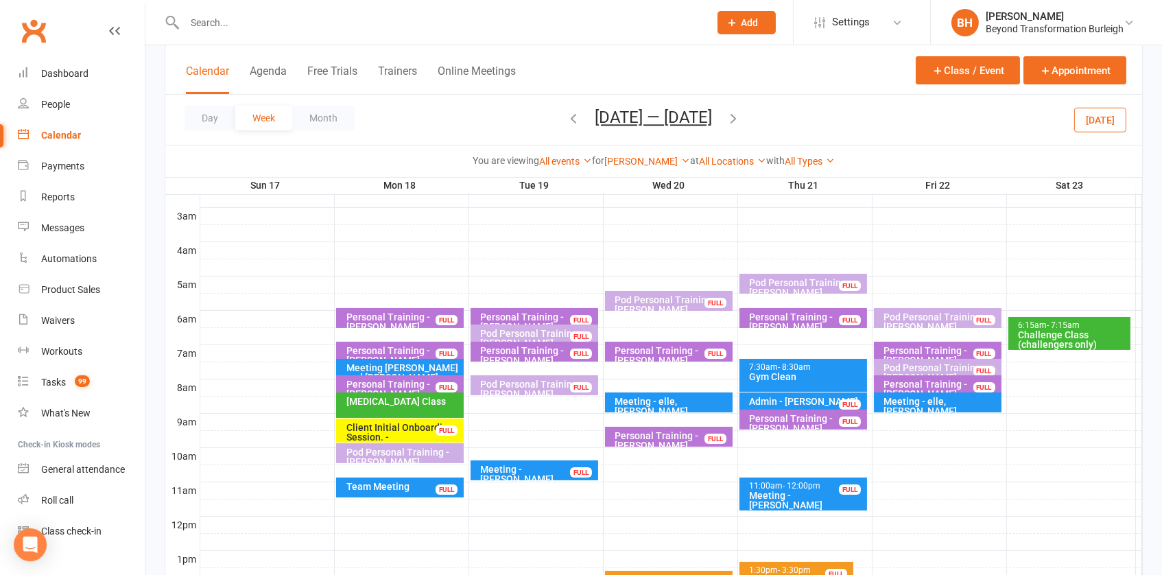
scroll to position [171, 0]
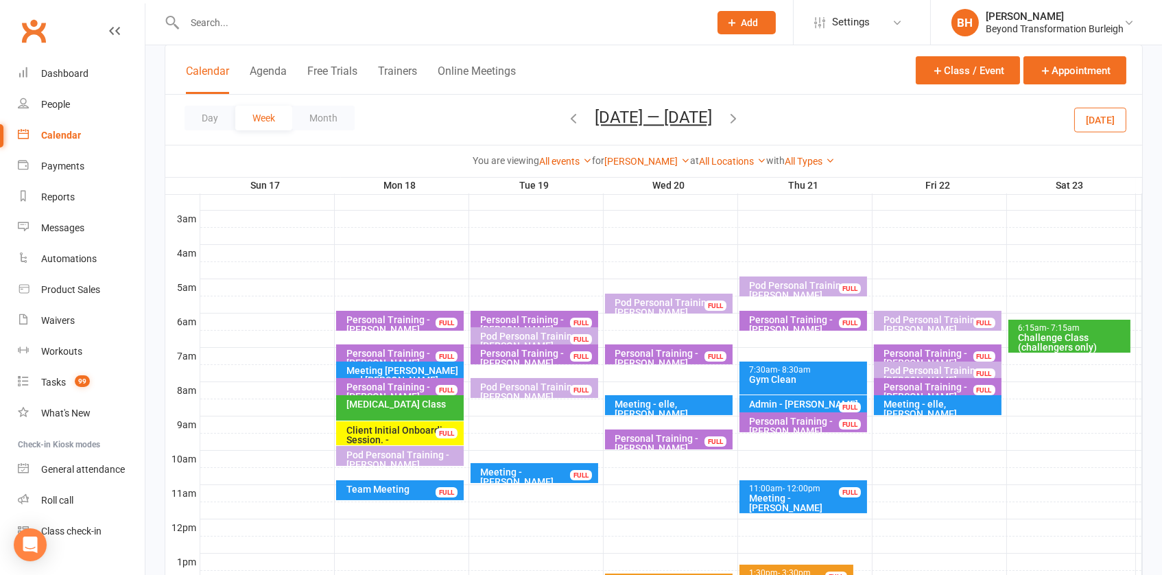
click at [687, 118] on button "[DATE] — [DATE]" at bounding box center [653, 117] width 117 height 19
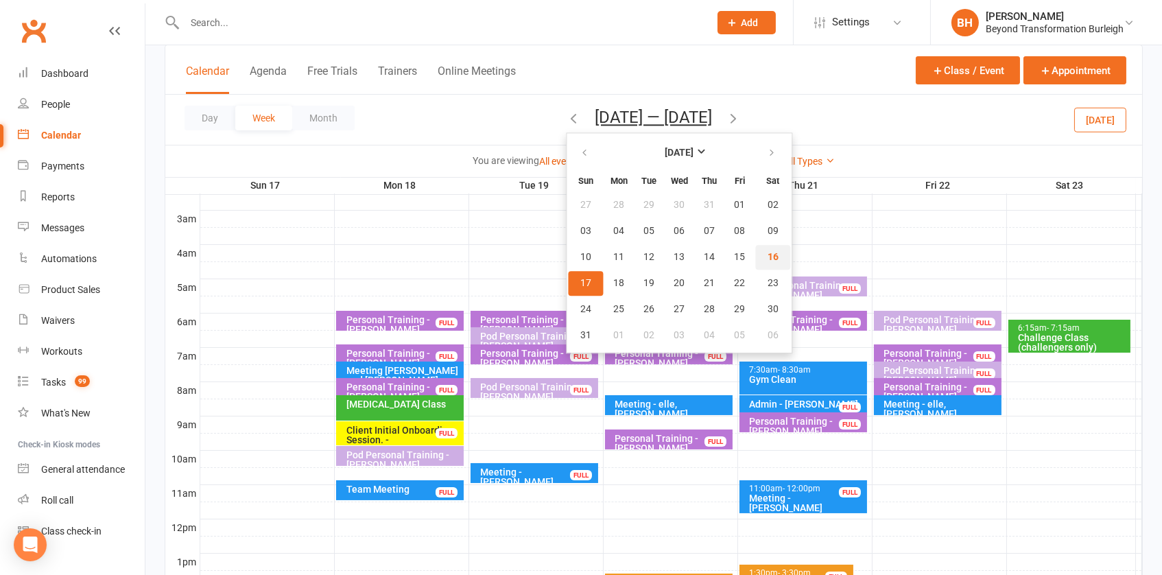
click at [764, 262] on button "16" at bounding box center [773, 257] width 35 height 25
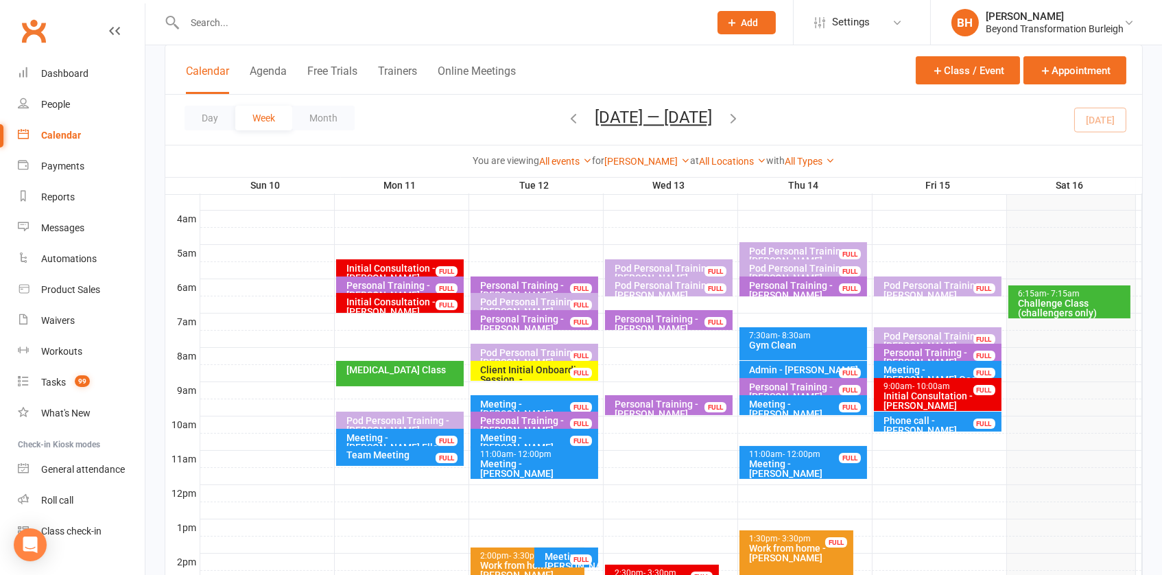
scroll to position [208, 0]
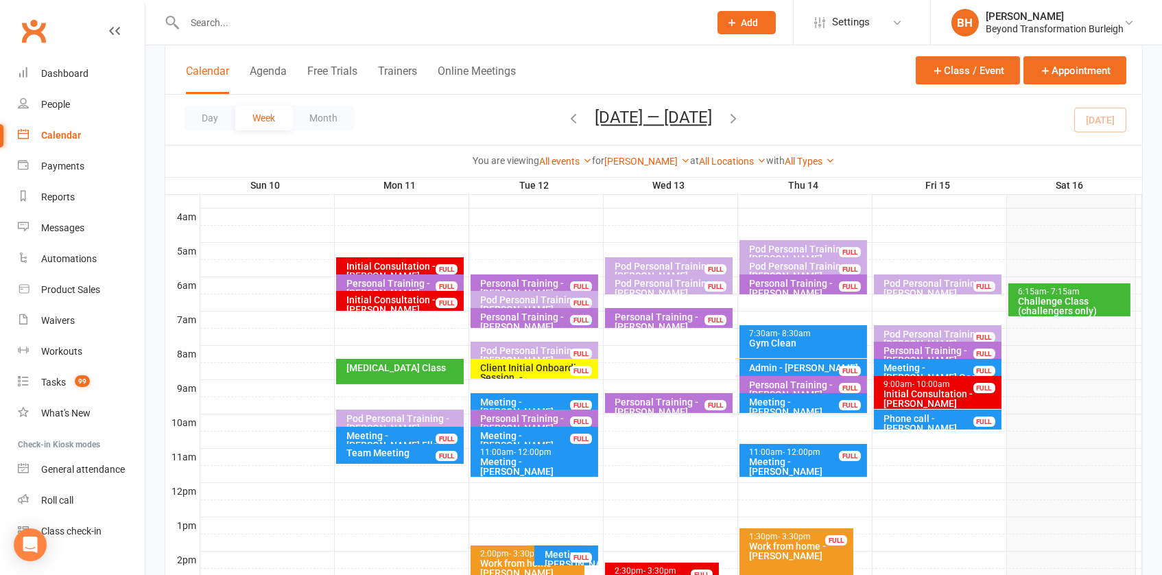
click at [614, 116] on button "[DATE] — [DATE]" at bounding box center [653, 117] width 117 height 19
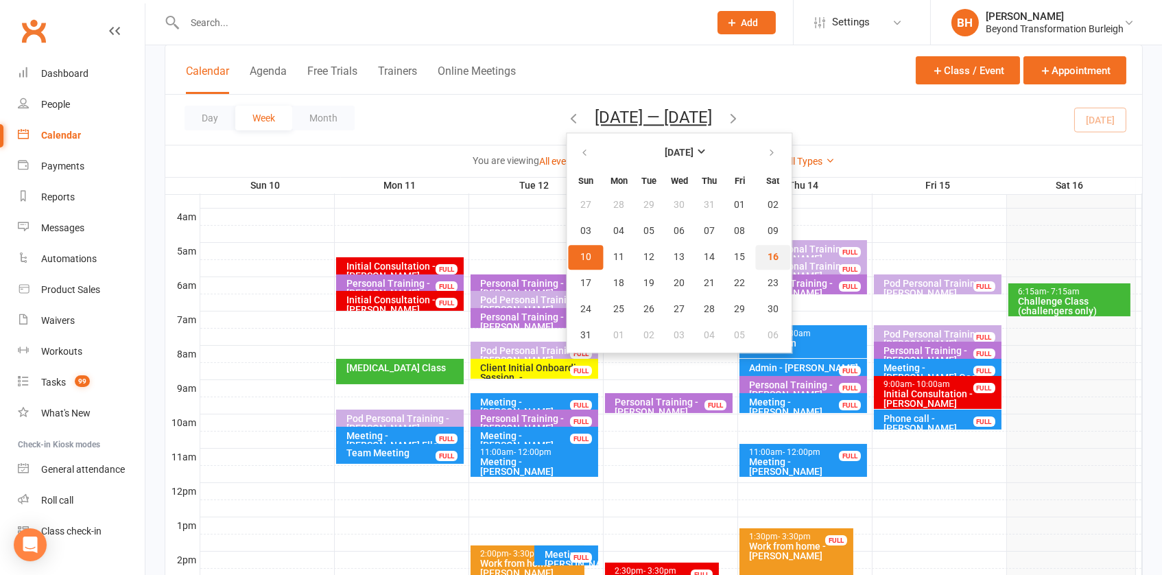
click at [768, 254] on span "16" at bounding box center [773, 257] width 11 height 11
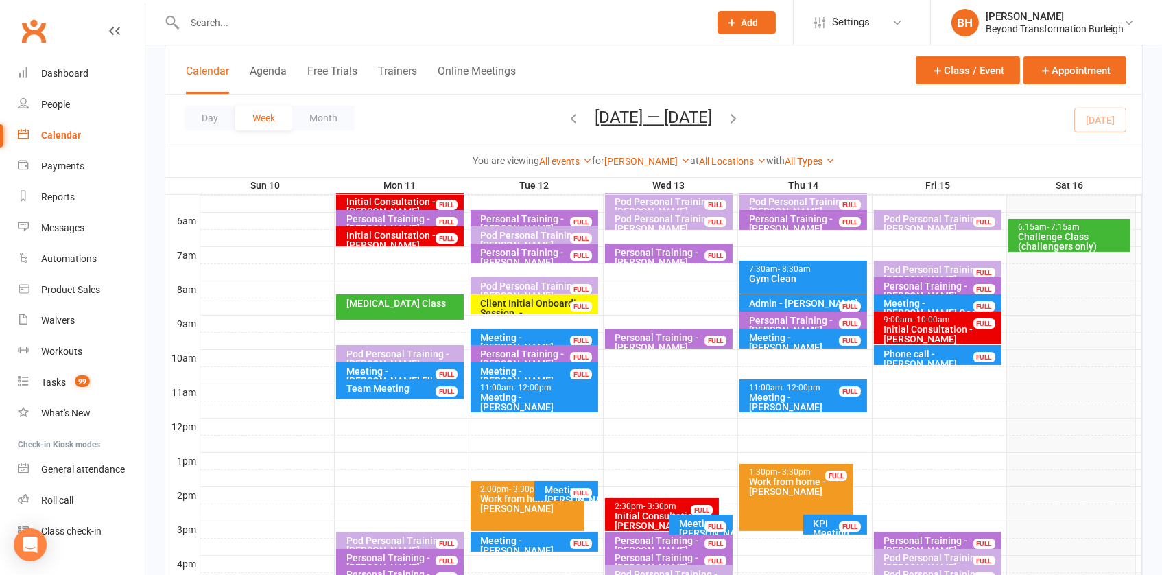
scroll to position [273, 0]
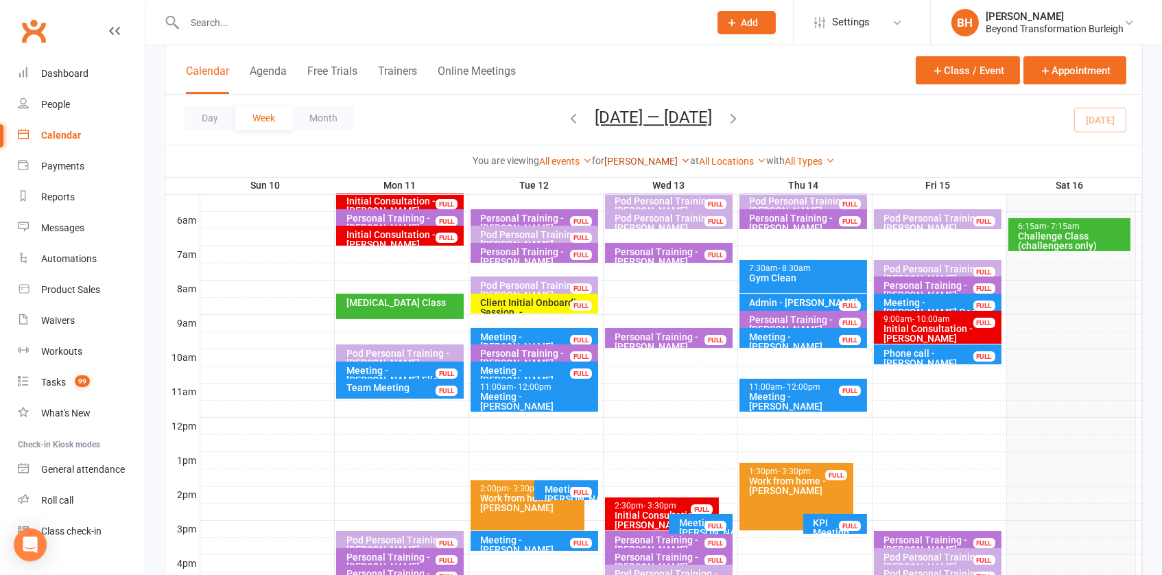
click at [646, 158] on link "[PERSON_NAME]" at bounding box center [647, 161] width 86 height 11
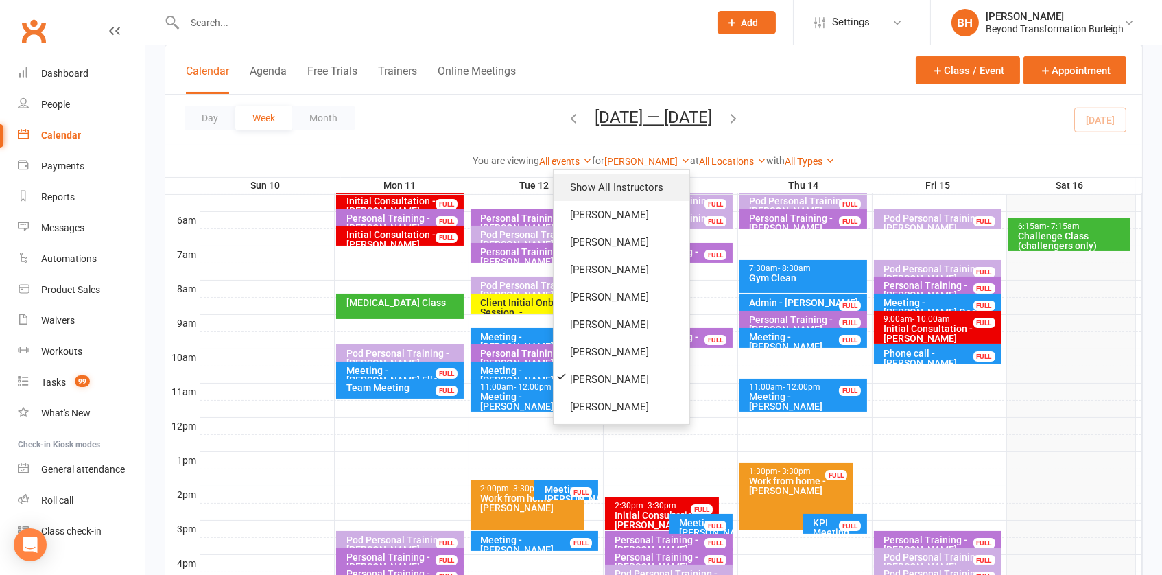
click at [619, 178] on link "Show All Instructors" at bounding box center [622, 187] width 136 height 27
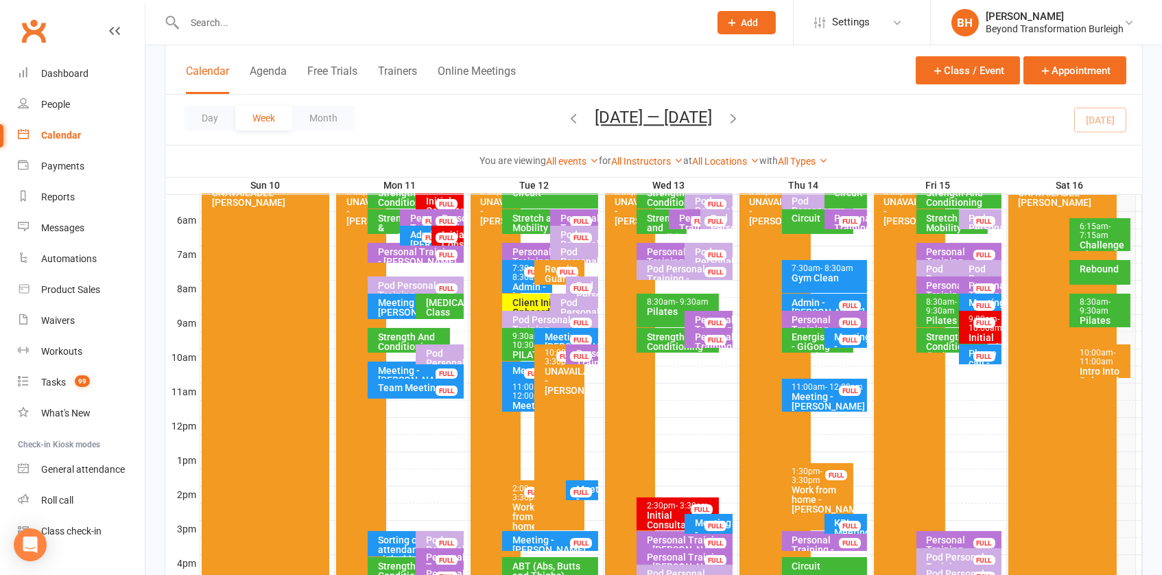
click at [1112, 356] on div "10:00am - 11:00am" at bounding box center [1103, 357] width 49 height 18
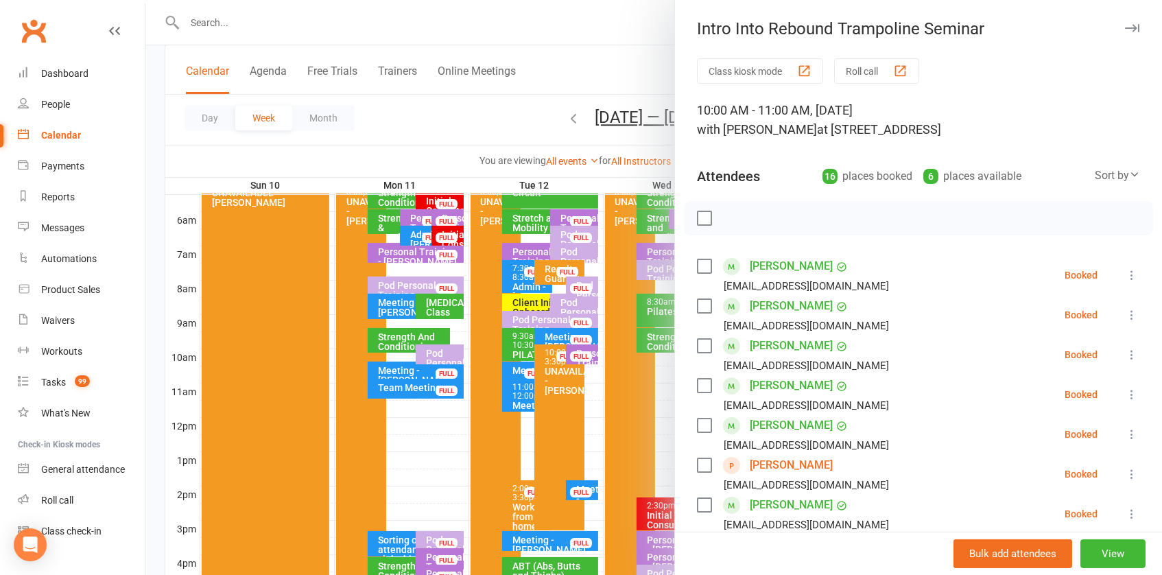
click at [903, 71] on div "button" at bounding box center [900, 71] width 14 height 14
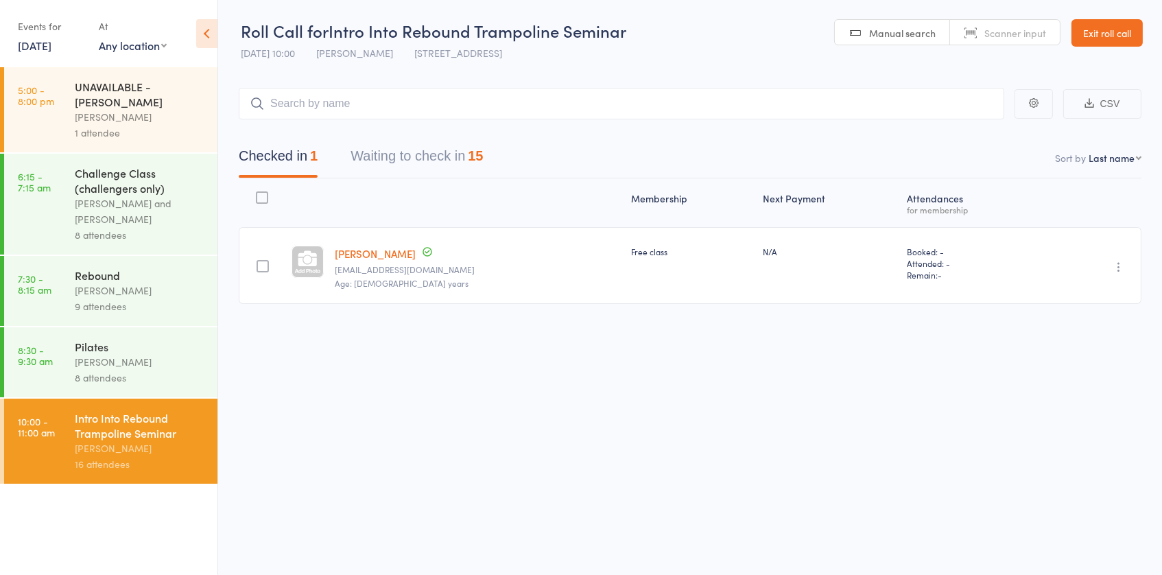
click at [106, 447] on div "[PERSON_NAME]" at bounding box center [140, 448] width 131 height 16
click at [435, 153] on button "Waiting to check in 15" at bounding box center [417, 159] width 132 height 36
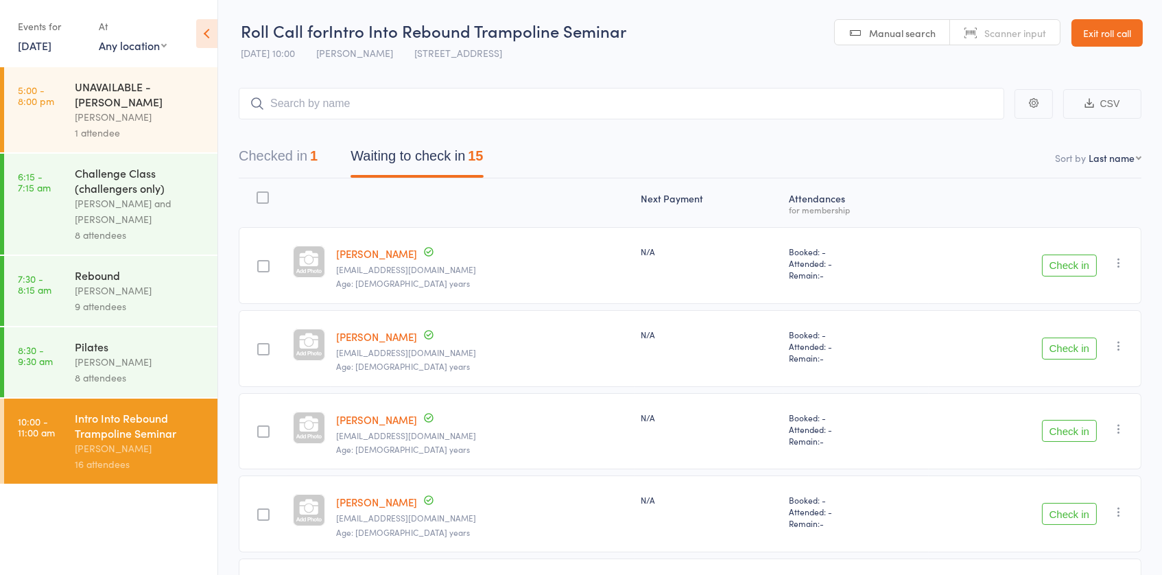
click at [268, 154] on button "Checked in 1" at bounding box center [278, 159] width 79 height 36
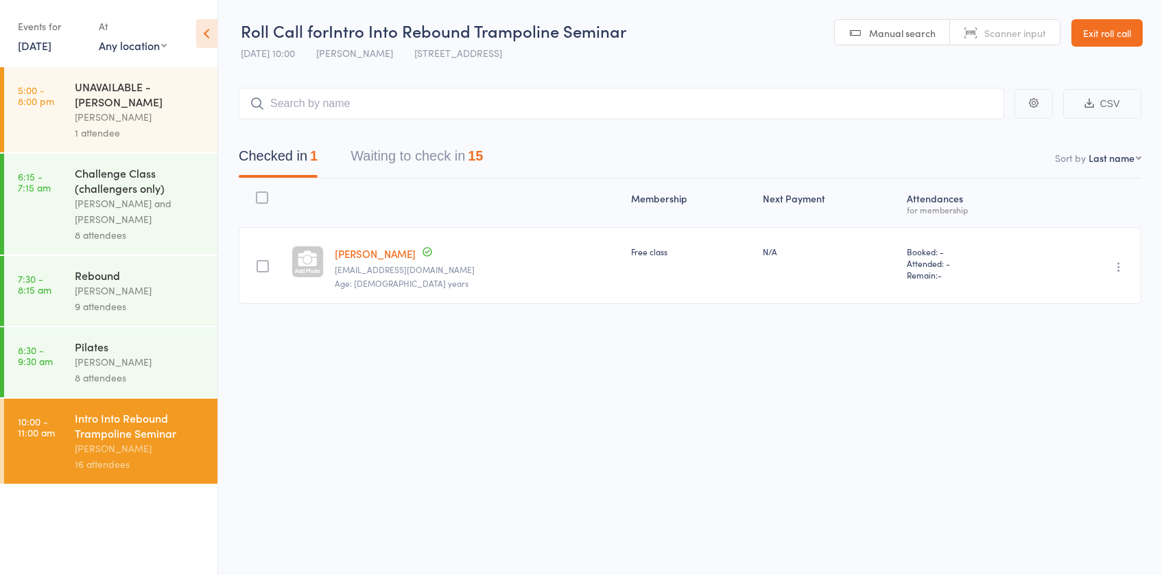
click at [436, 156] on button "Waiting to check in 15" at bounding box center [417, 159] width 132 height 36
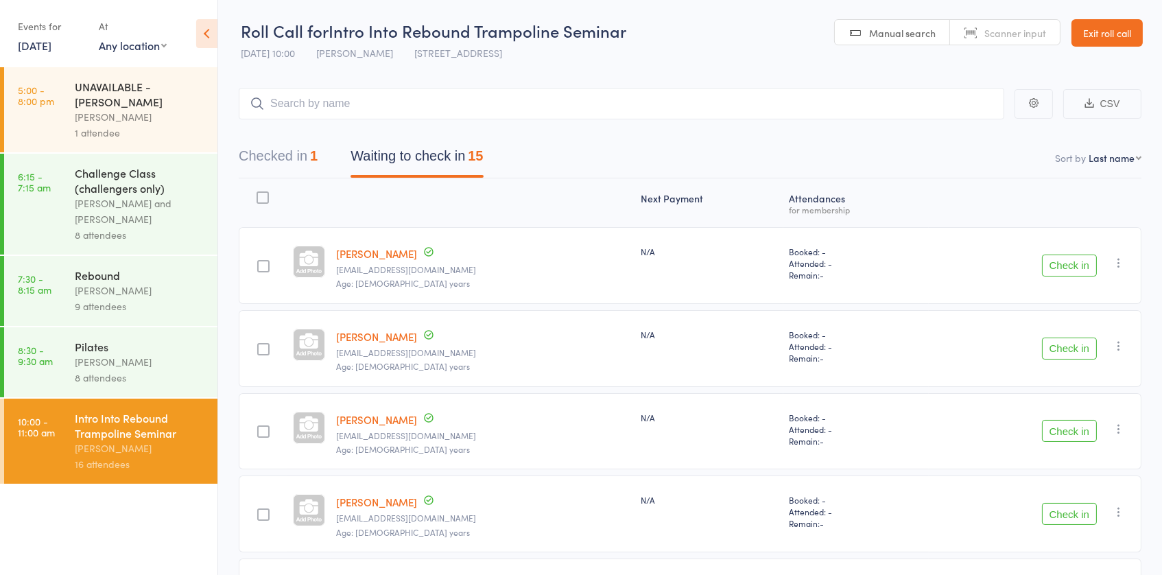
click at [200, 31] on icon at bounding box center [206, 33] width 21 height 29
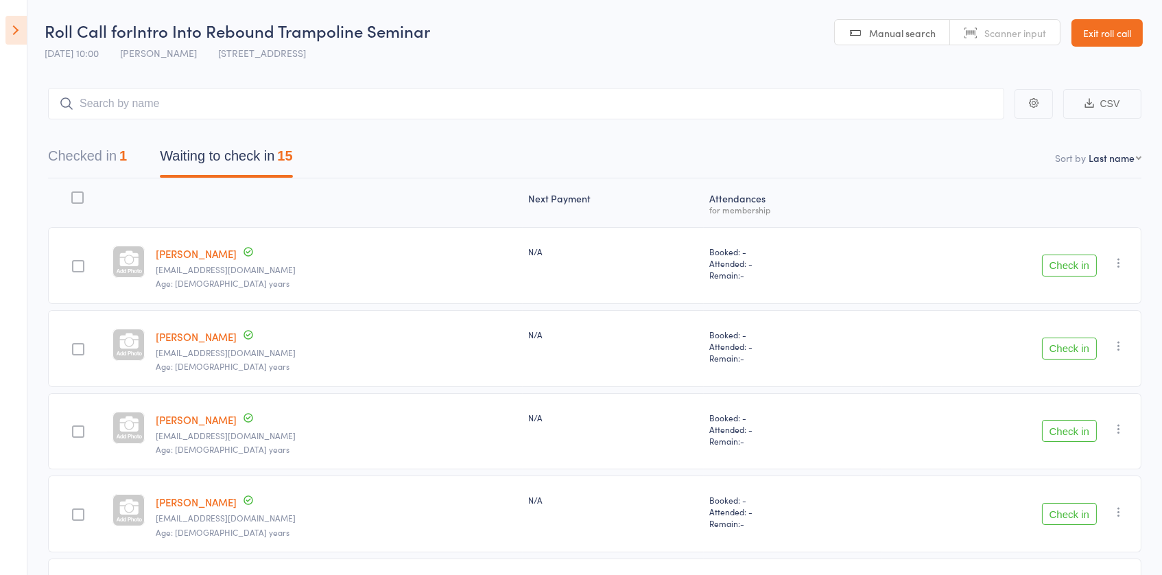
click at [1112, 21] on link "Exit roll call" at bounding box center [1106, 32] width 71 height 27
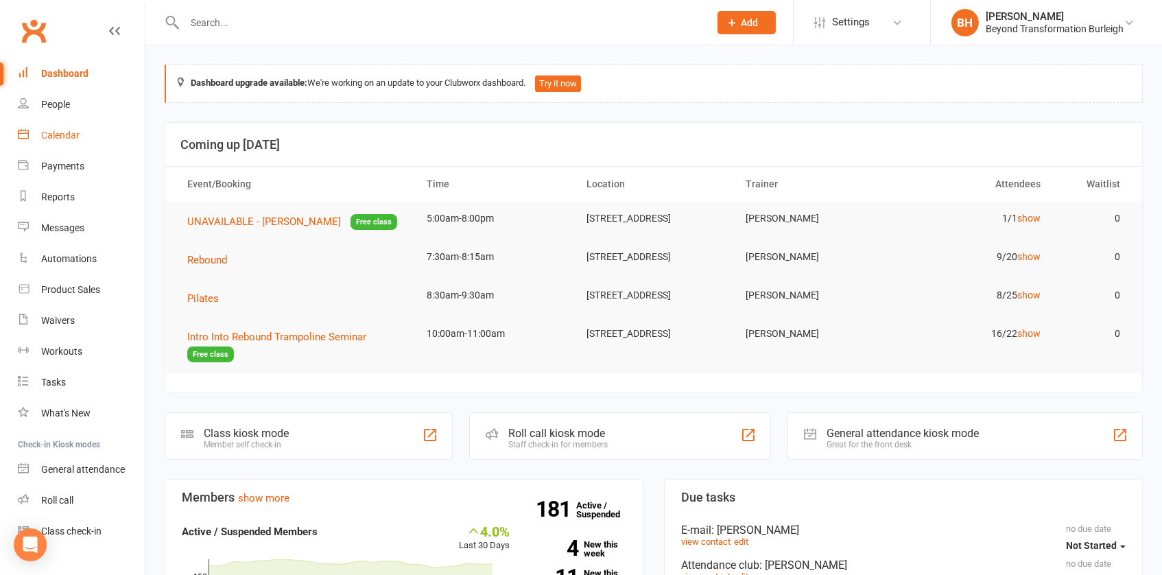
click at [49, 138] on div "Calendar" at bounding box center [60, 135] width 38 height 11
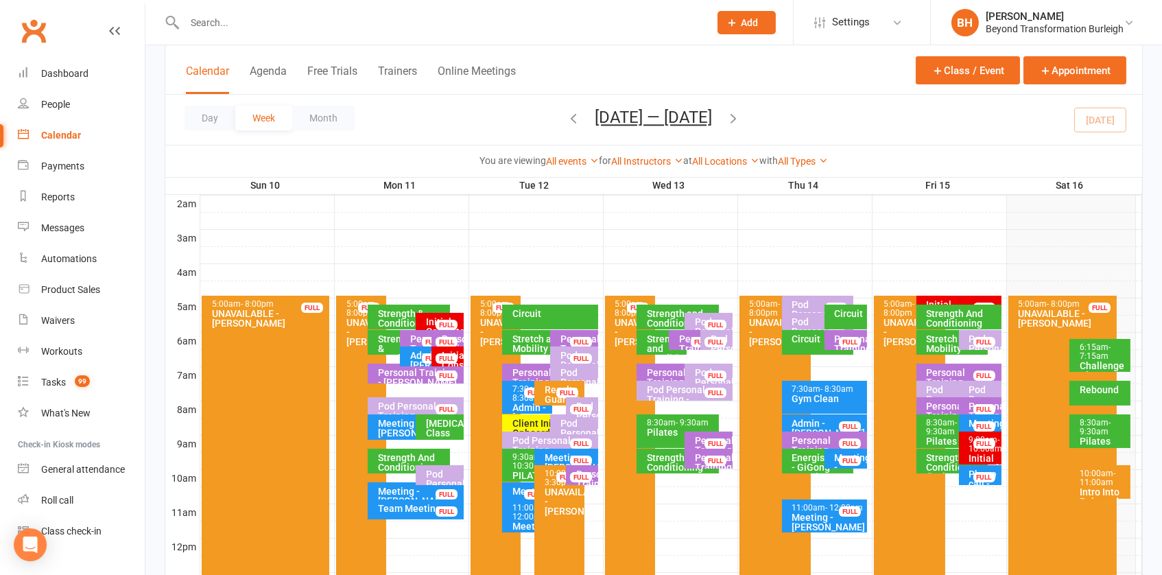
scroll to position [153, 0]
click at [209, 123] on button "Day" at bounding box center [210, 118] width 51 height 25
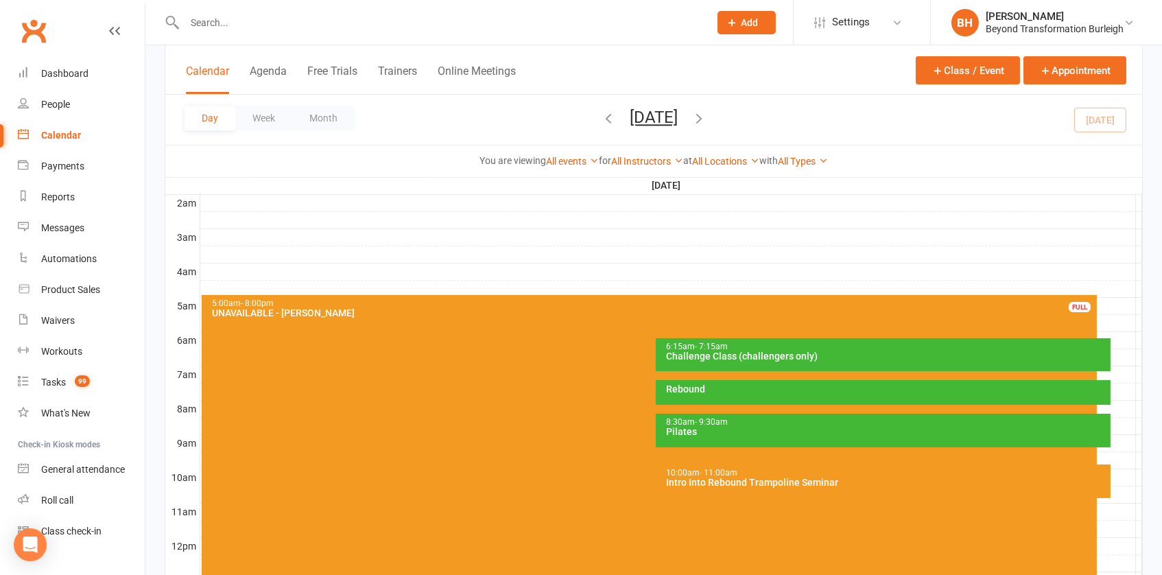
click at [925, 464] on div "10:00am - 11:00am Intro Into Rebound Trampoline Seminar" at bounding box center [883, 481] width 455 height 34
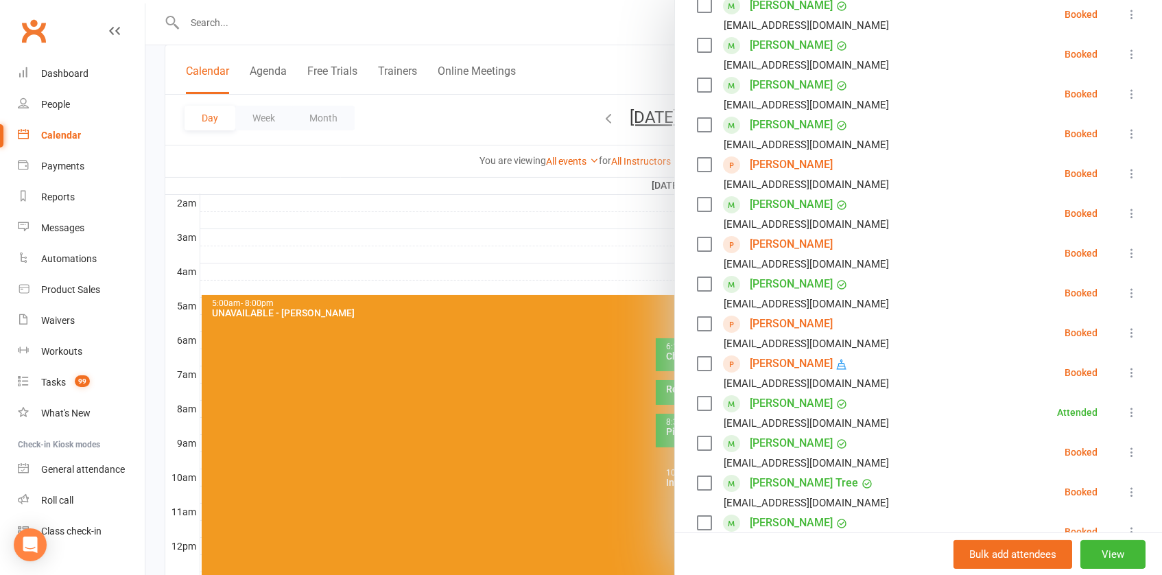
scroll to position [305, 0]
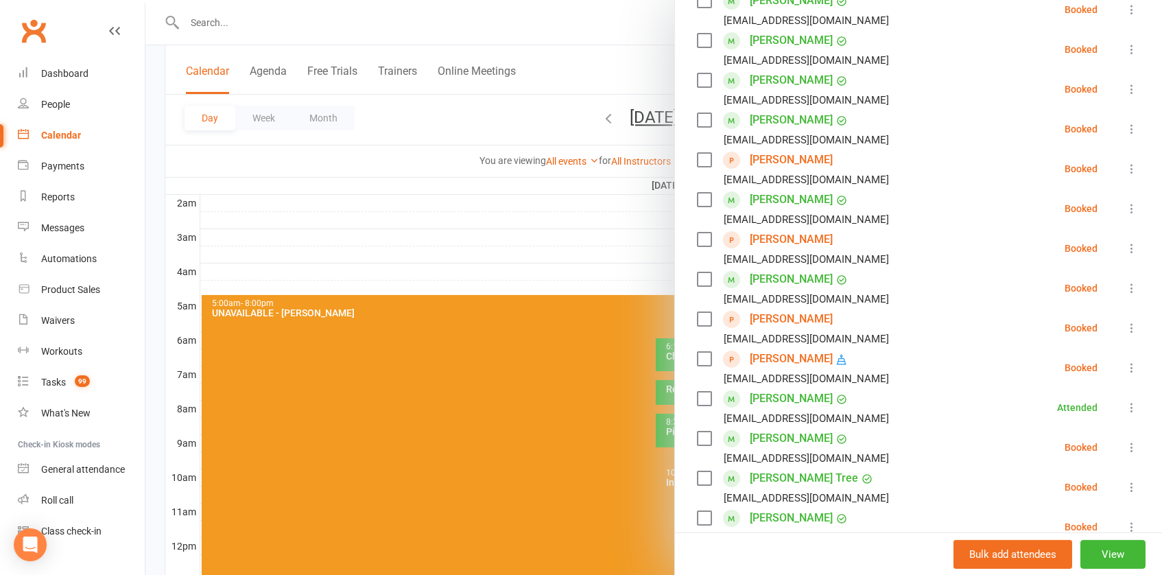
click at [800, 354] on link "[PERSON_NAME]" at bounding box center [791, 359] width 83 height 22
